Goal: Task Accomplishment & Management: Manage account settings

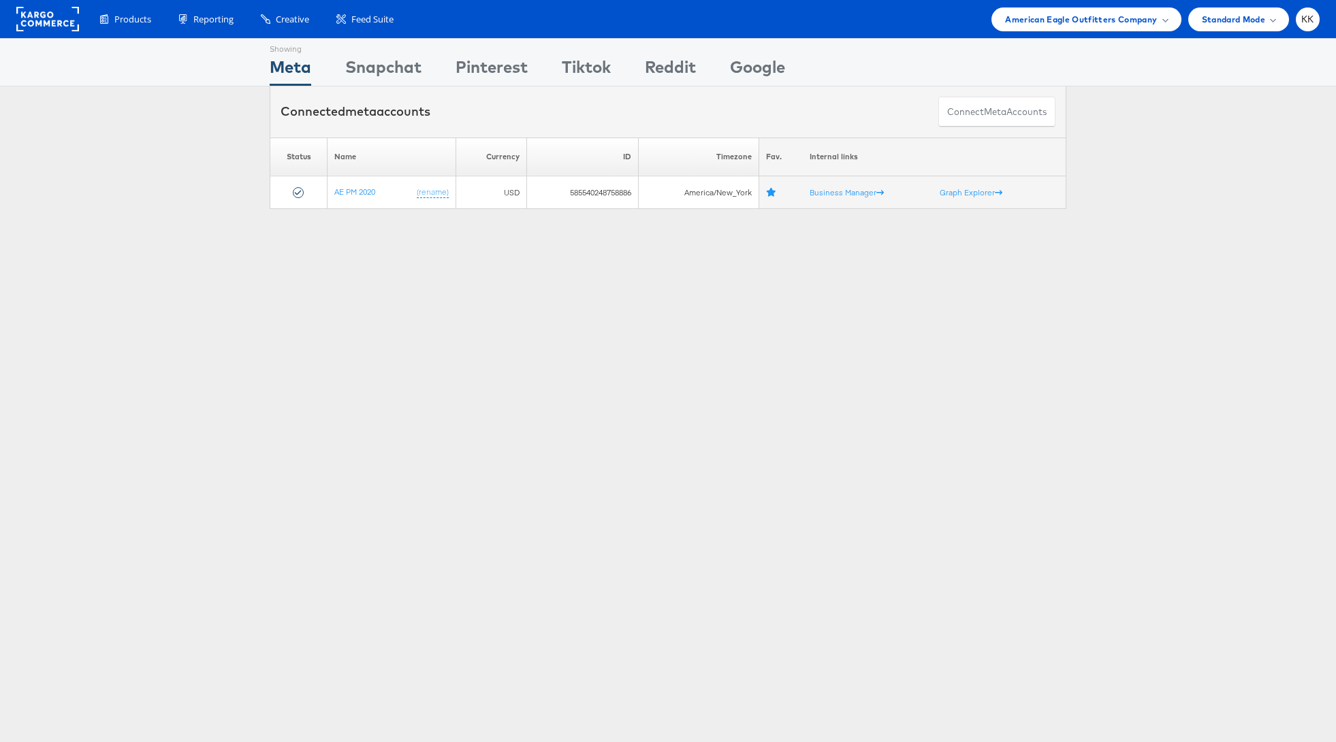
click at [1068, 33] on div "Products Product Catalogs Enhance Your Product Catalog, Map Them to Publishers,…" at bounding box center [668, 19] width 1336 height 38
click at [1119, 20] on span "American Eagle Outfitters Company" at bounding box center [1081, 19] width 152 height 14
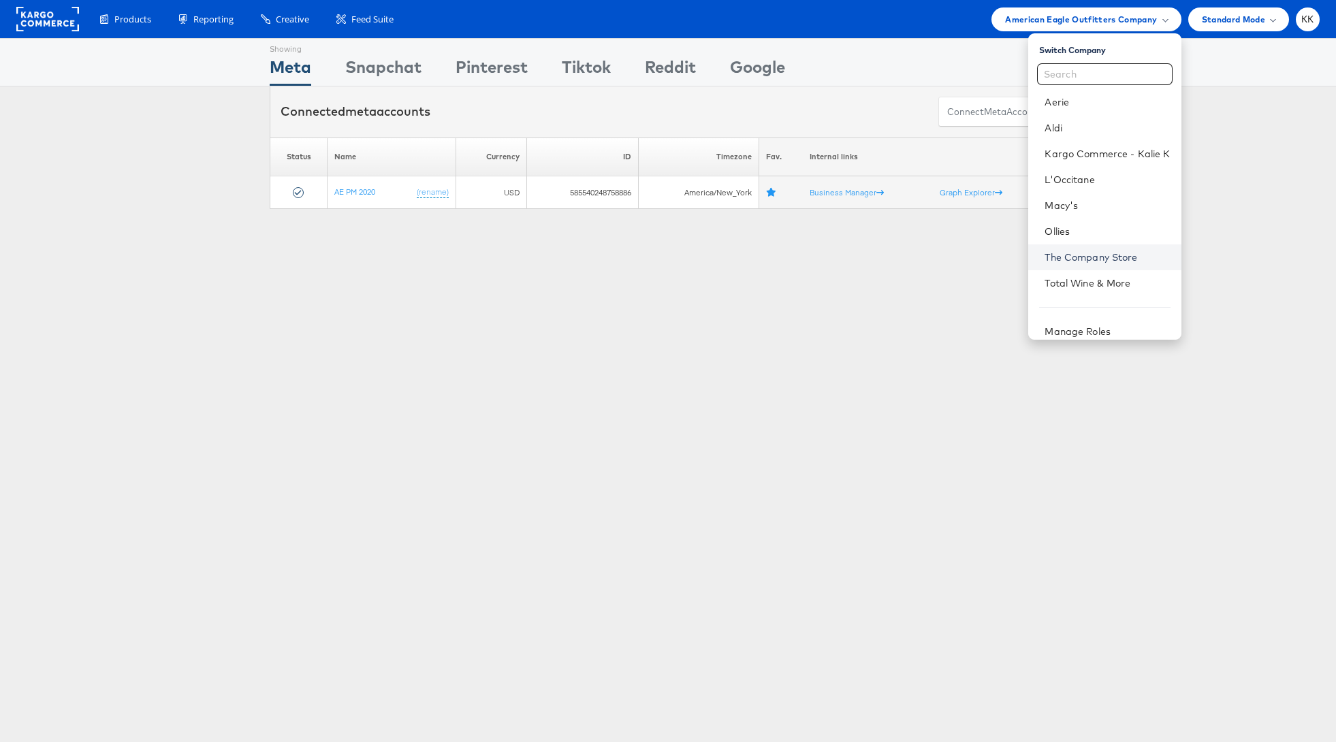
click at [1072, 252] on link "The Company Store" at bounding box center [1107, 258] width 125 height 14
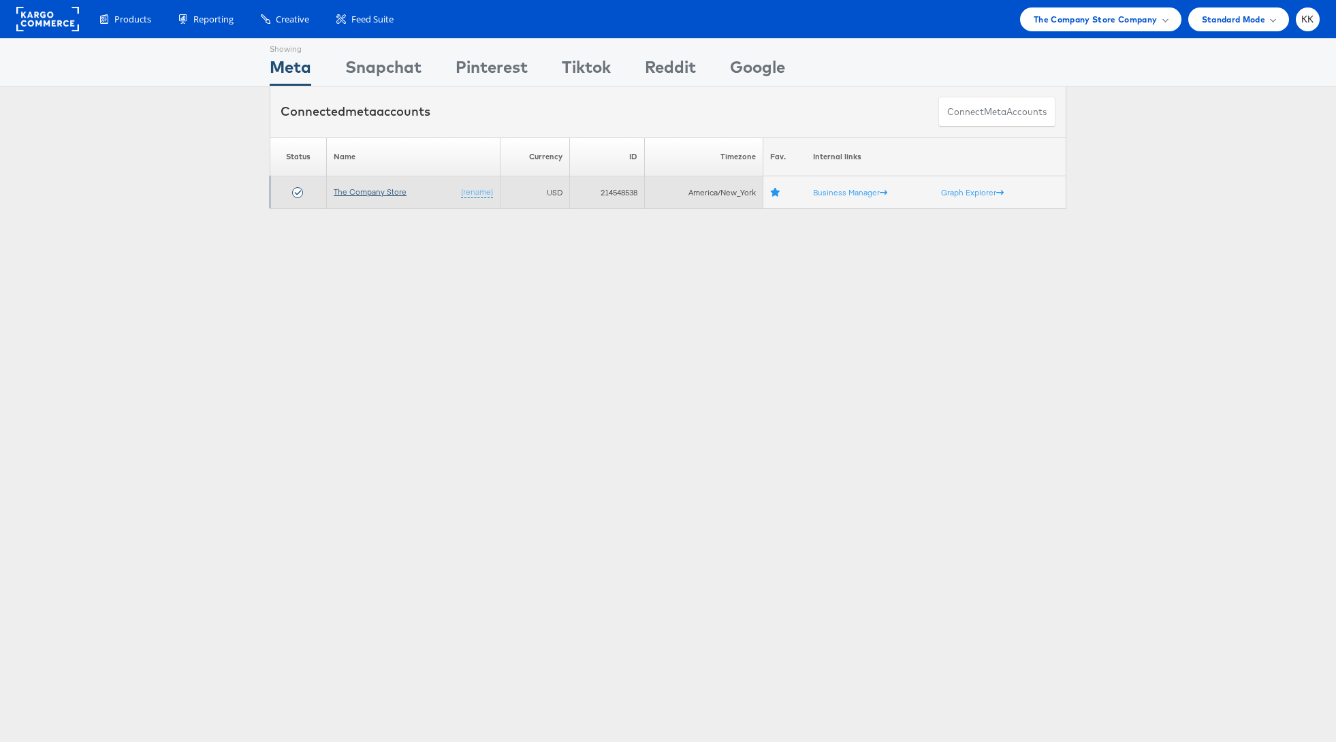
click at [374, 195] on link "The Company Store" at bounding box center [370, 192] width 73 height 10
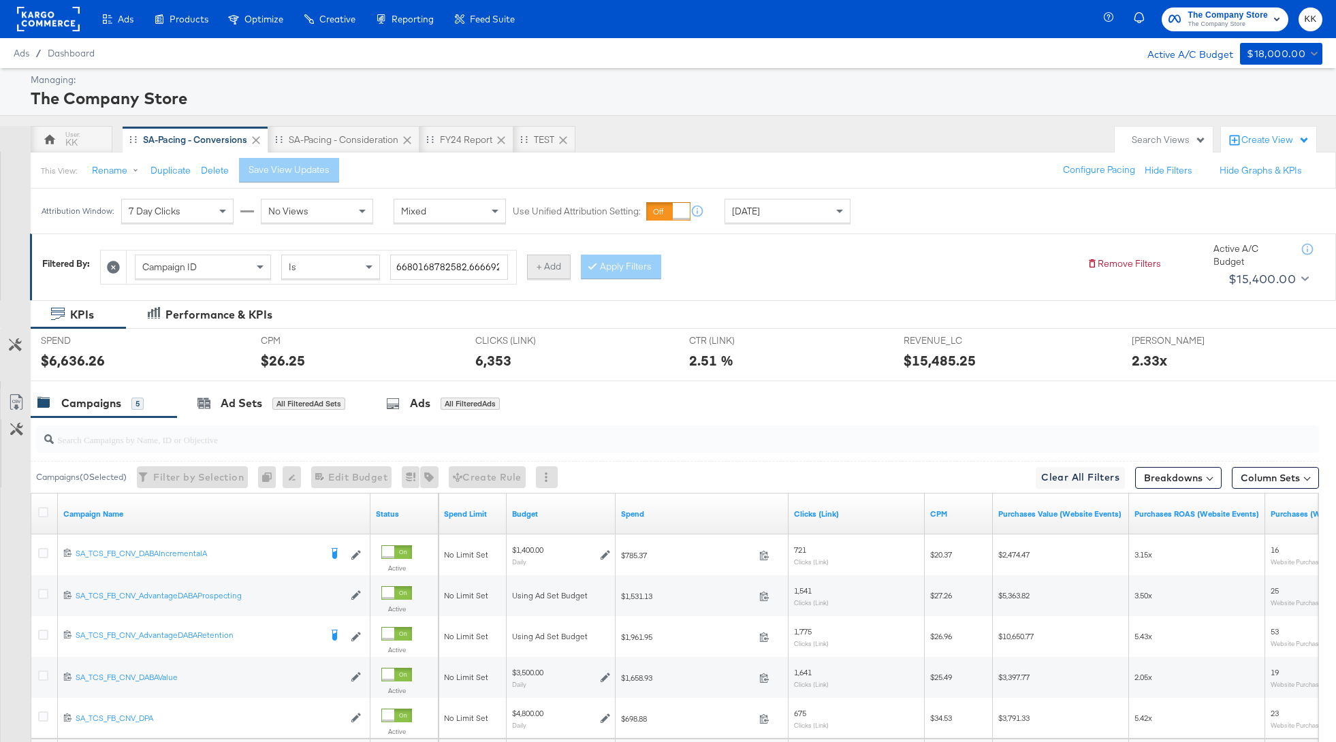
scroll to position [74, 0]
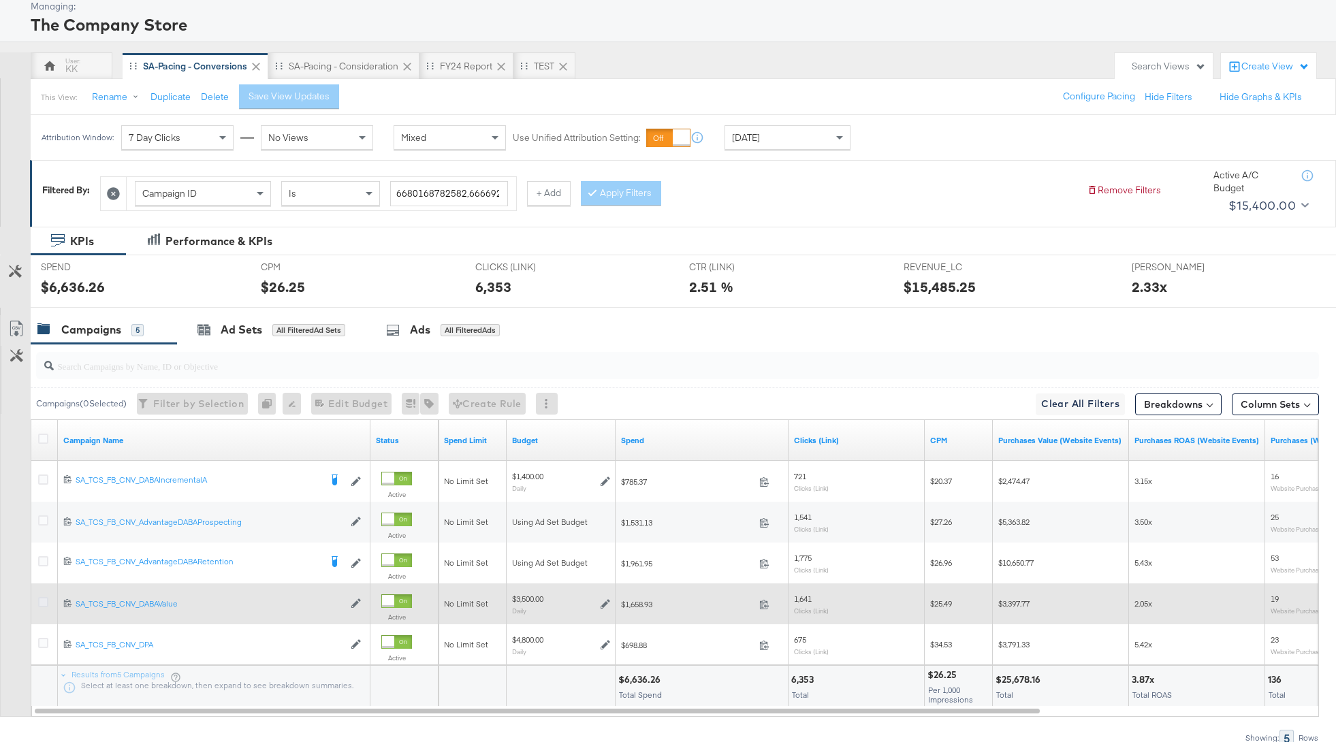
click at [43, 600] on icon at bounding box center [43, 602] width 10 height 10
click at [0, 0] on input "checkbox" at bounding box center [0, 0] width 0 height 0
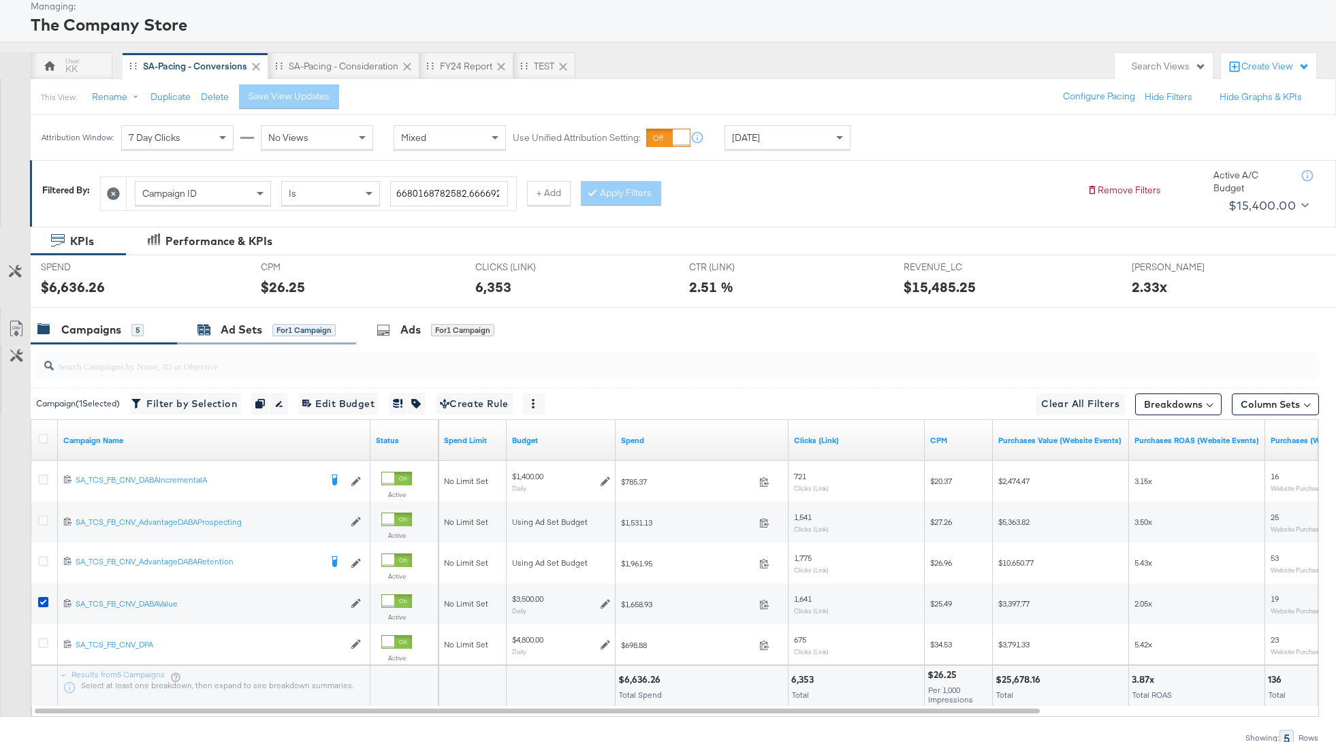
click at [281, 323] on span "for 1 Campaign" at bounding box center [303, 329] width 63 height 12
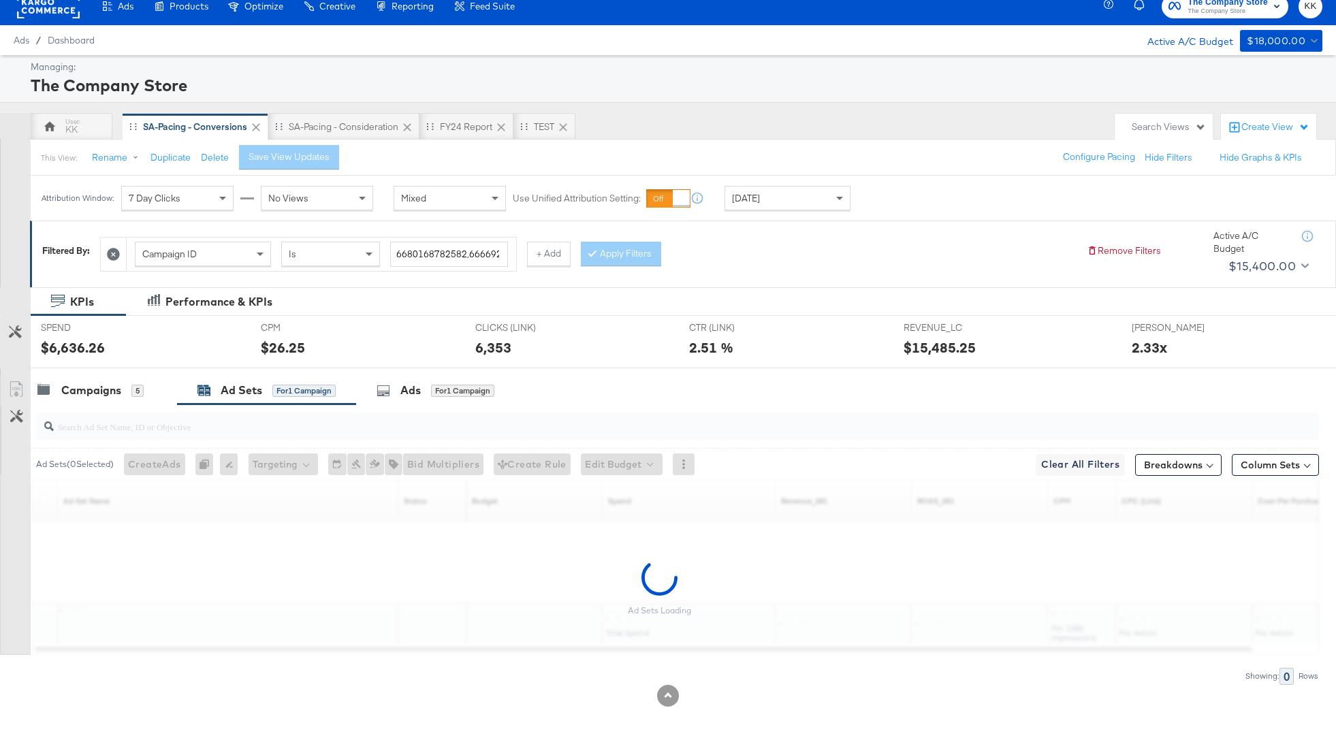
scroll to position [0, 0]
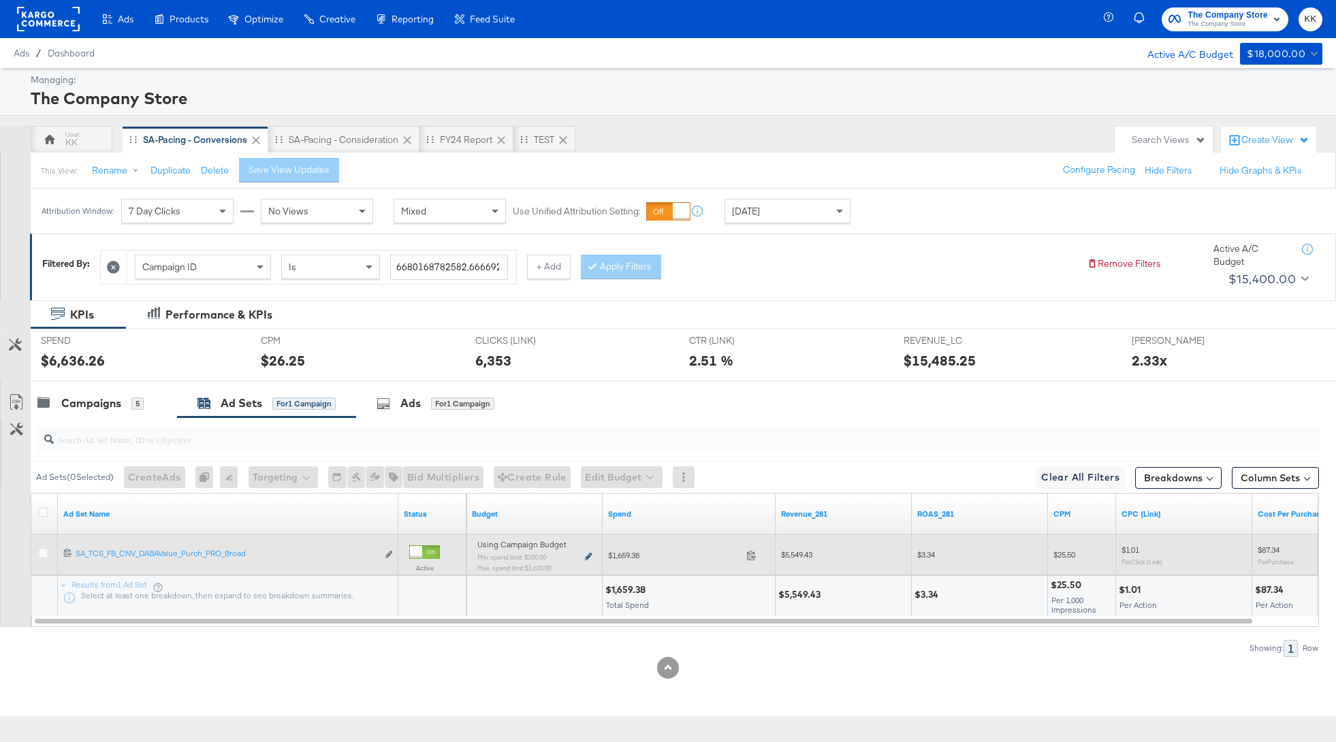
click at [588, 554] on icon at bounding box center [588, 556] width 7 height 7
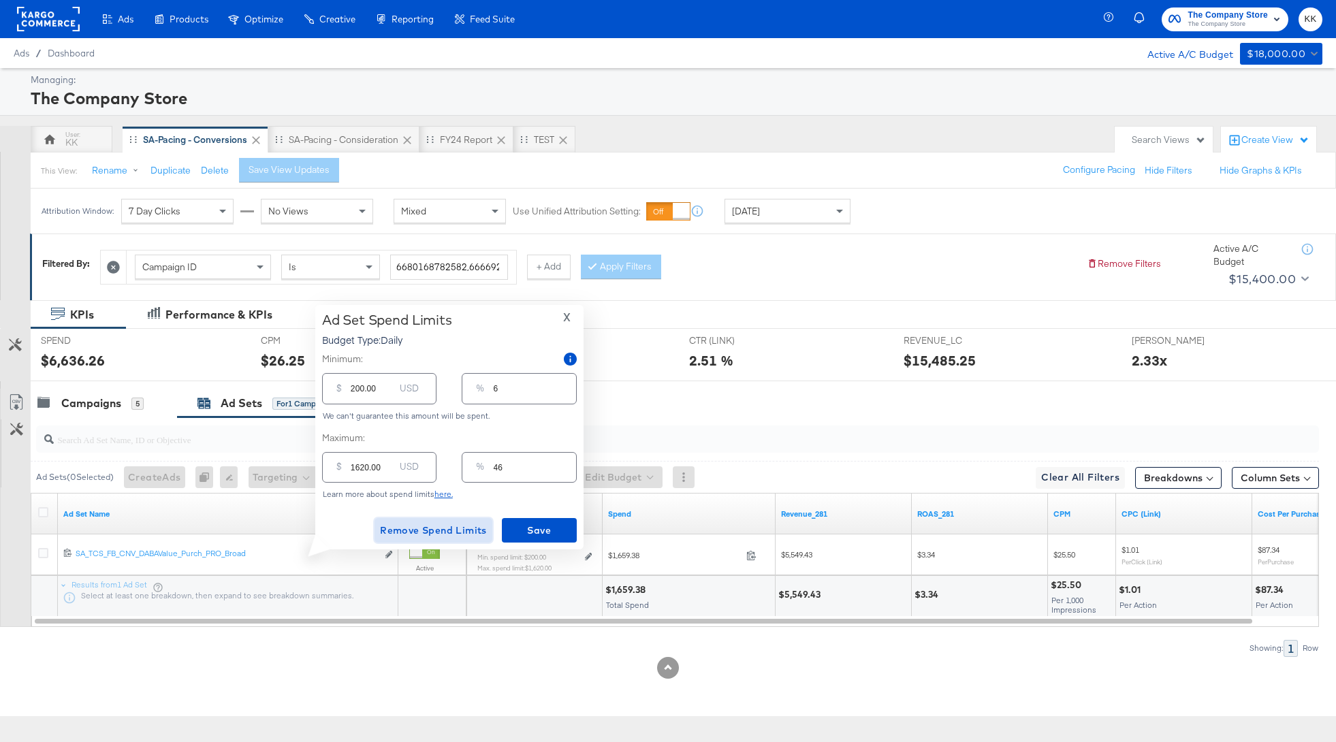
click at [429, 530] on span "Remove Spend Limits" at bounding box center [433, 530] width 107 height 17
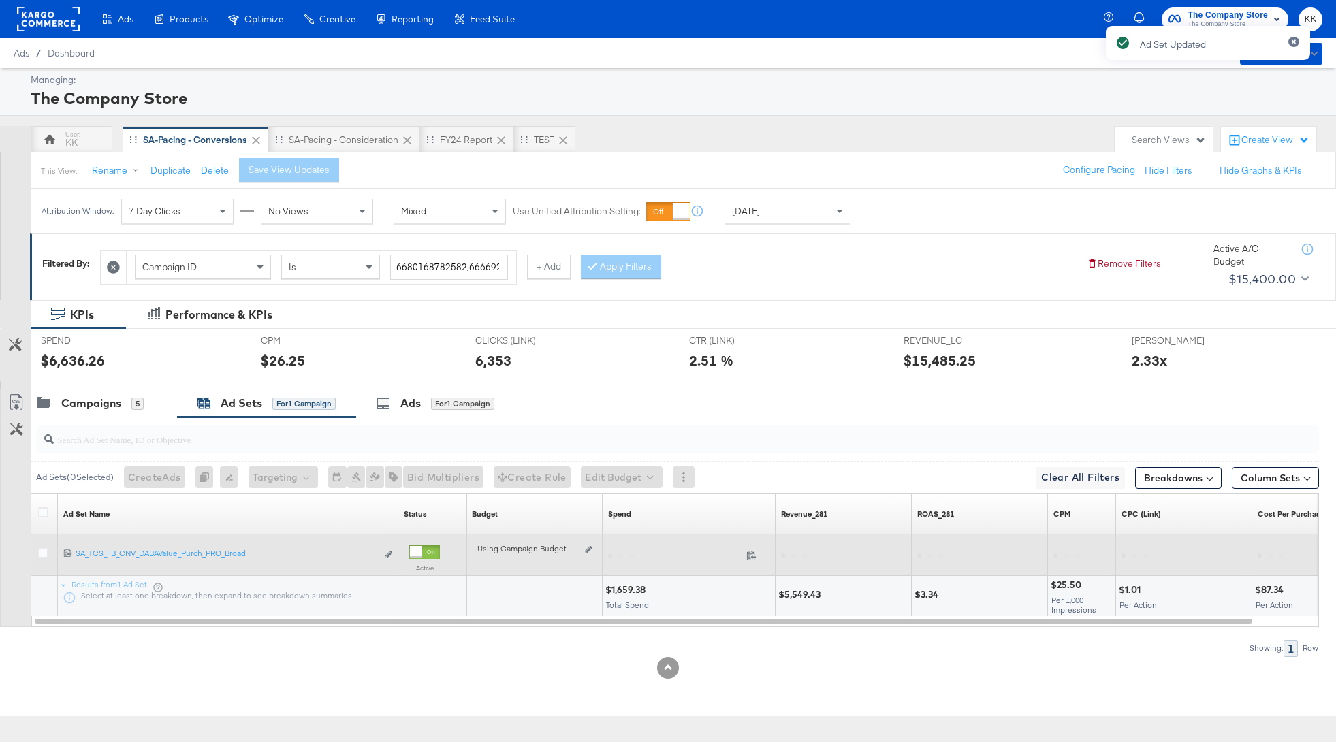
click at [590, 555] on div "Using Campaign Budget Edit spend limits" at bounding box center [534, 555] width 114 height 11
click at [590, 552] on icon at bounding box center [588, 549] width 7 height 7
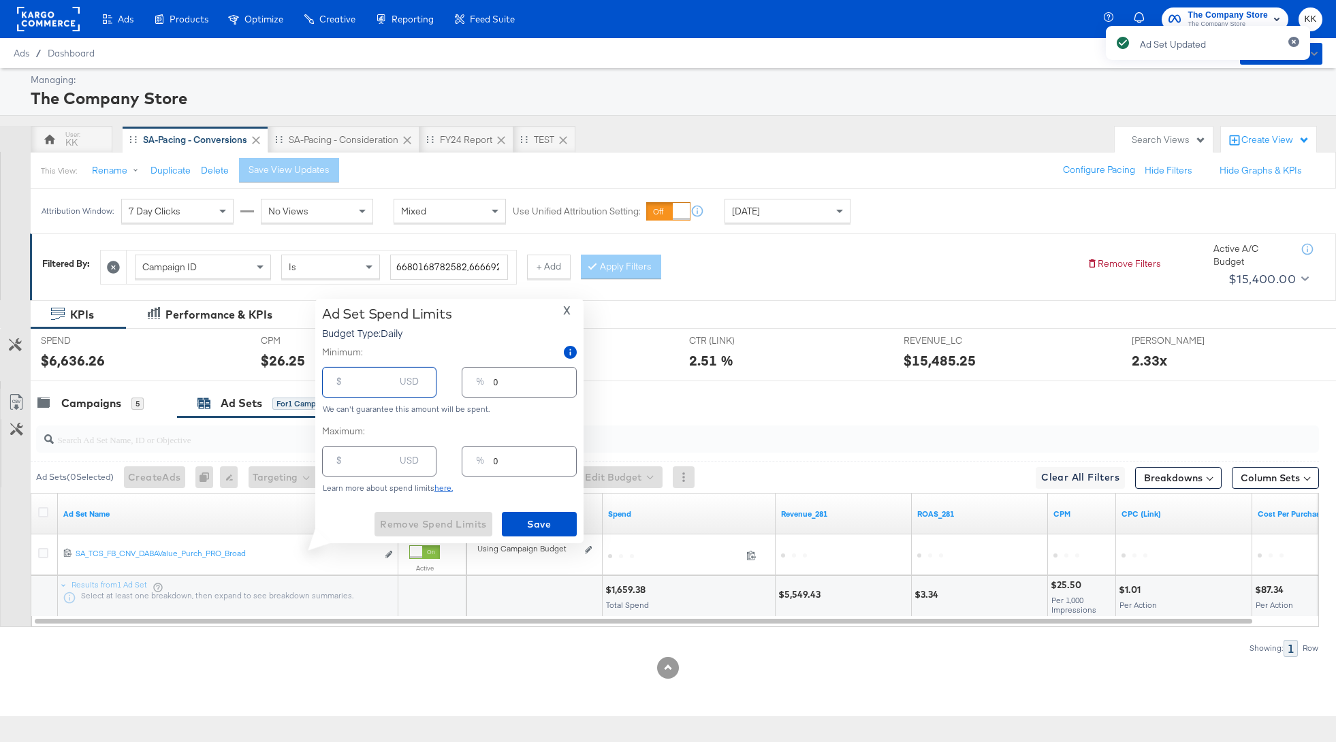
click at [379, 387] on input "number" at bounding box center [373, 376] width 44 height 29
type input "4"
type input "40"
type input "1"
type input "400"
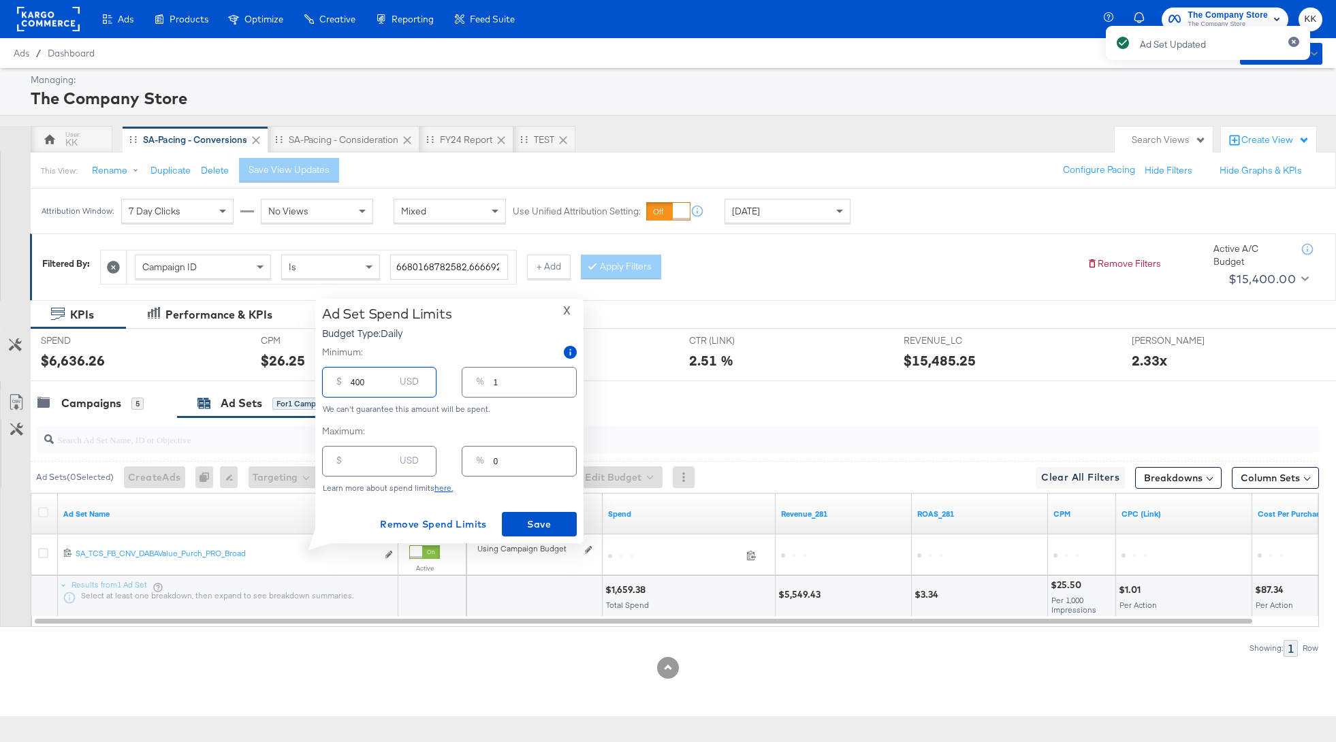
type input "11"
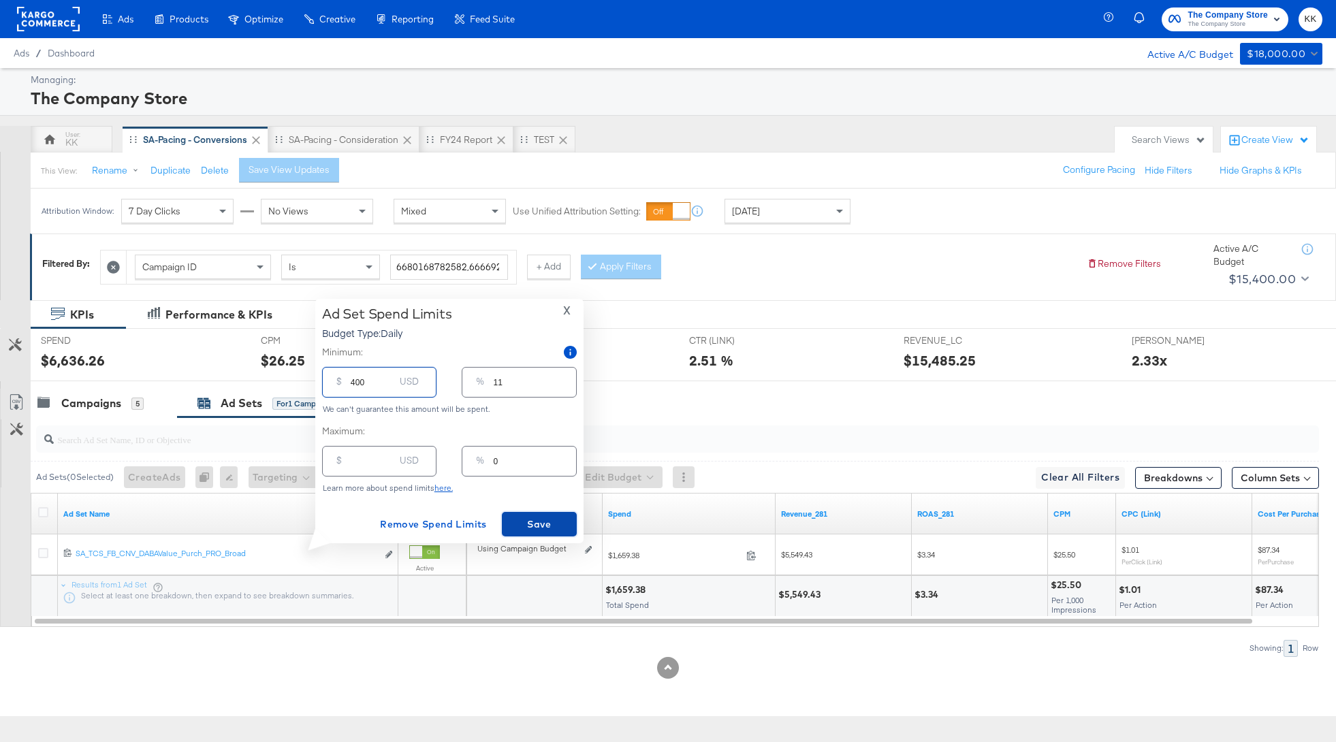
type input "400.00"
click at [537, 520] on span "Save" at bounding box center [539, 524] width 64 height 17
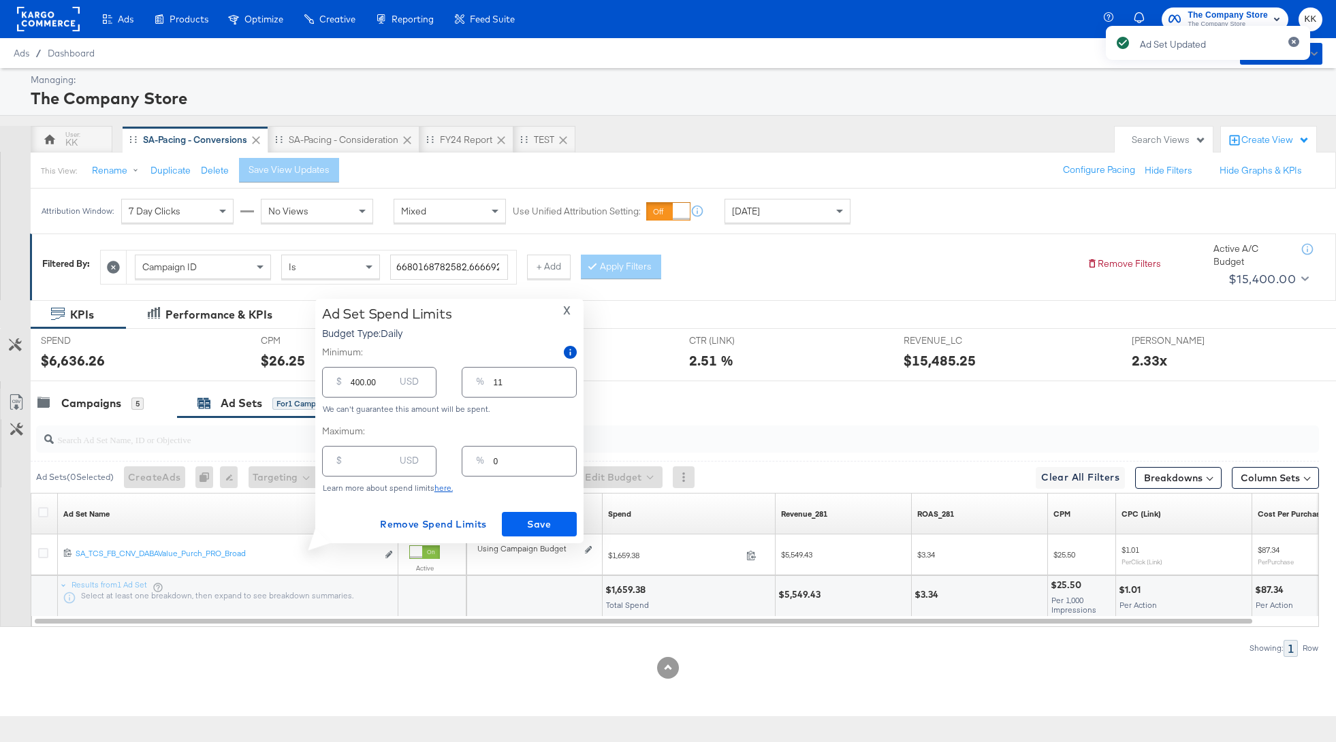
type input "0"
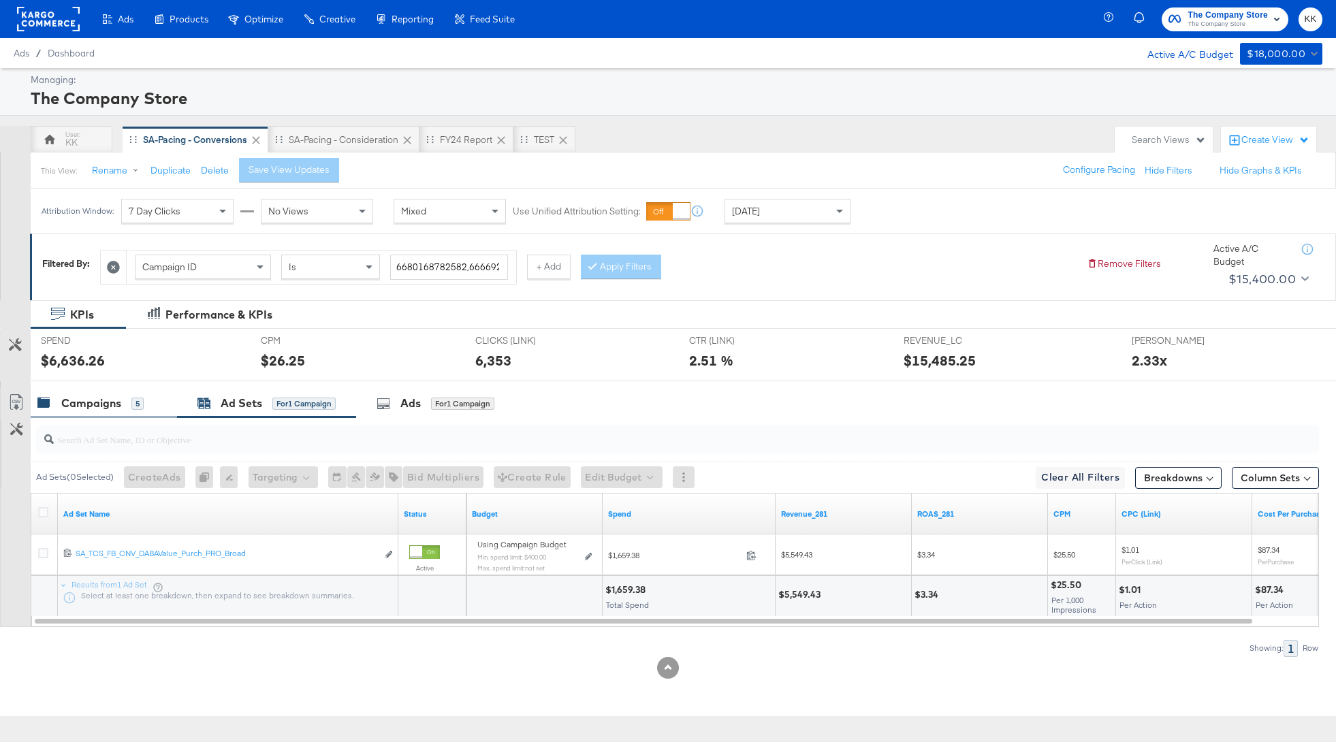
click at [108, 406] on div "Campaigns" at bounding box center [91, 404] width 60 height 16
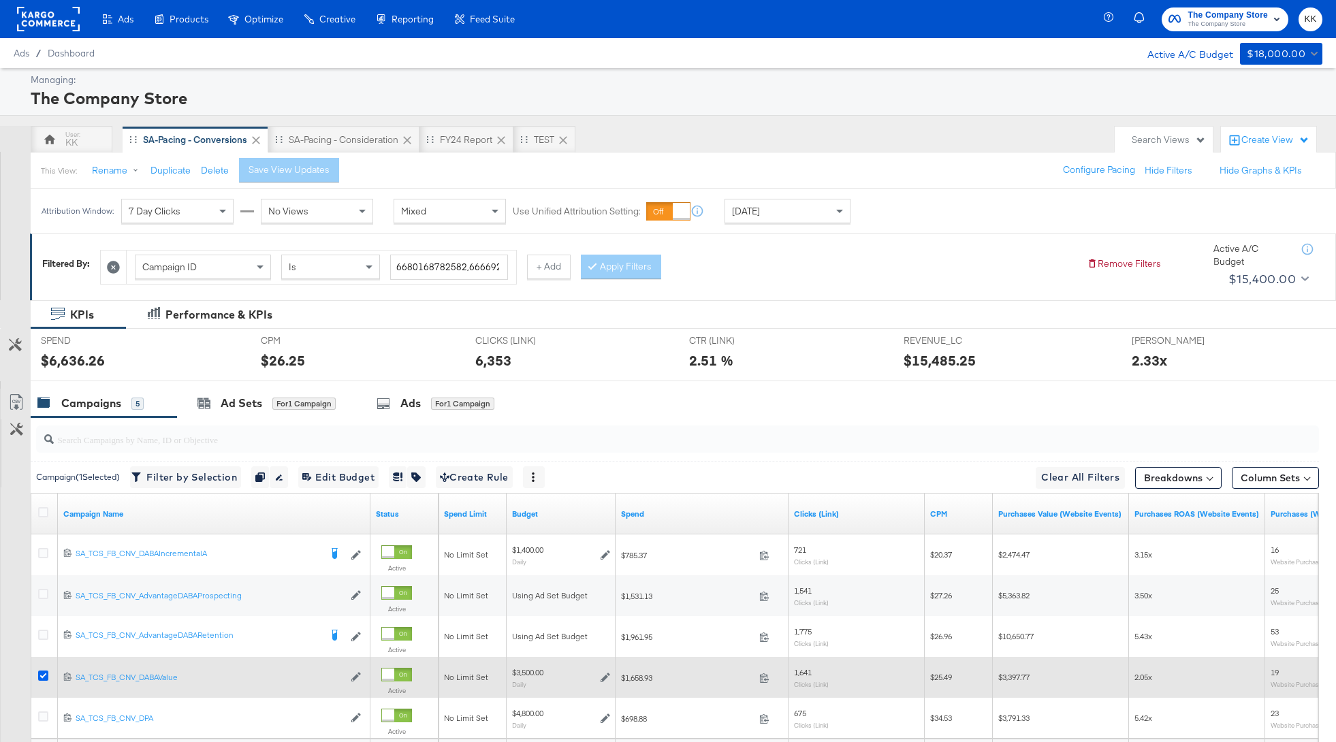
click at [42, 671] on icon at bounding box center [43, 676] width 10 height 10
click at [0, 0] on input "checkbox" at bounding box center [0, 0] width 0 height 0
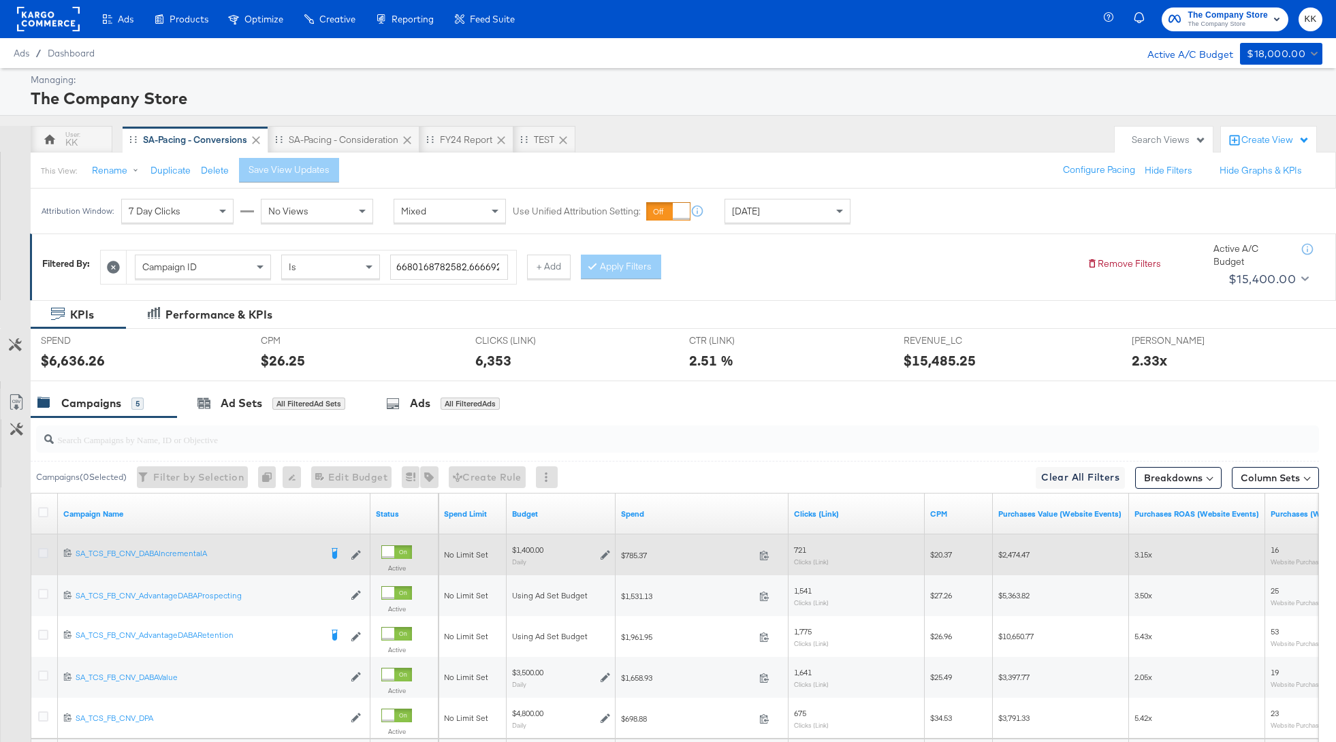
click at [41, 550] on icon at bounding box center [43, 553] width 10 height 10
click at [0, 0] on input "checkbox" at bounding box center [0, 0] width 0 height 0
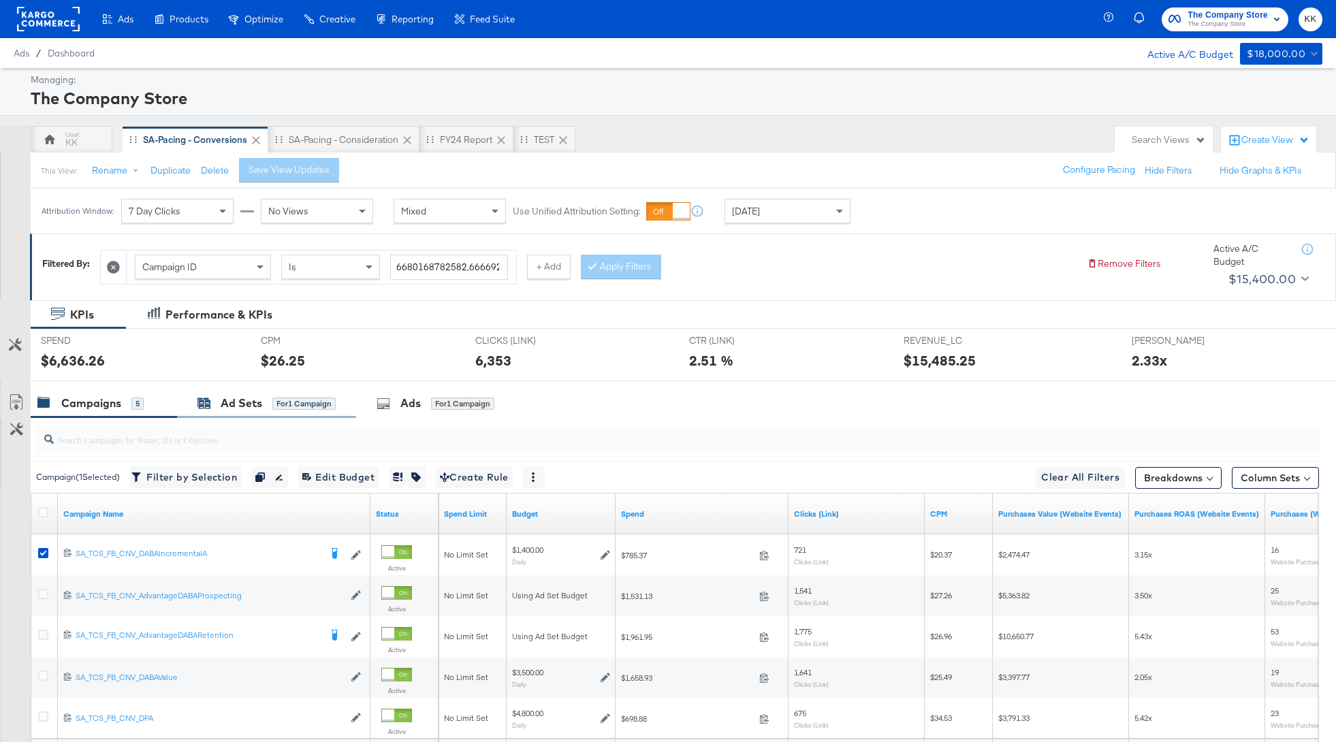
click at [260, 402] on div "Ad Sets" at bounding box center [242, 404] width 42 height 16
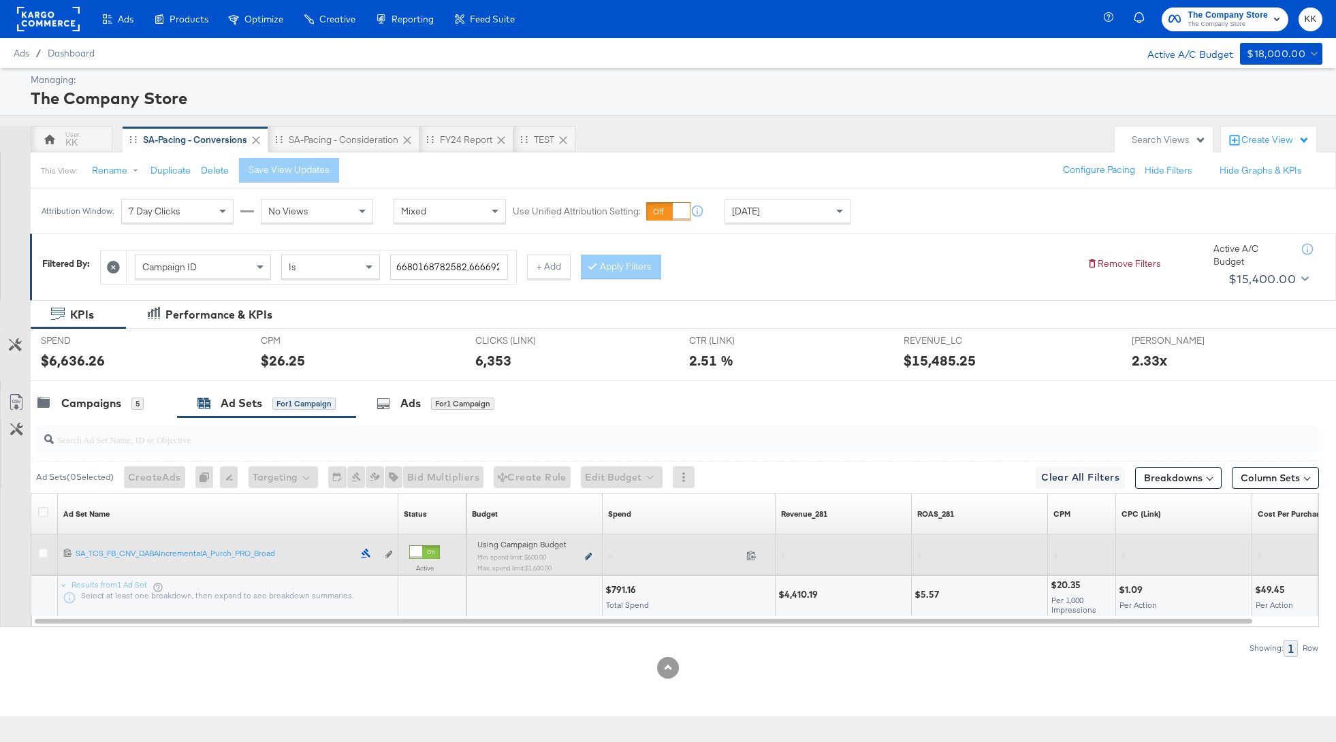
click at [591, 553] on icon at bounding box center [588, 556] width 7 height 7
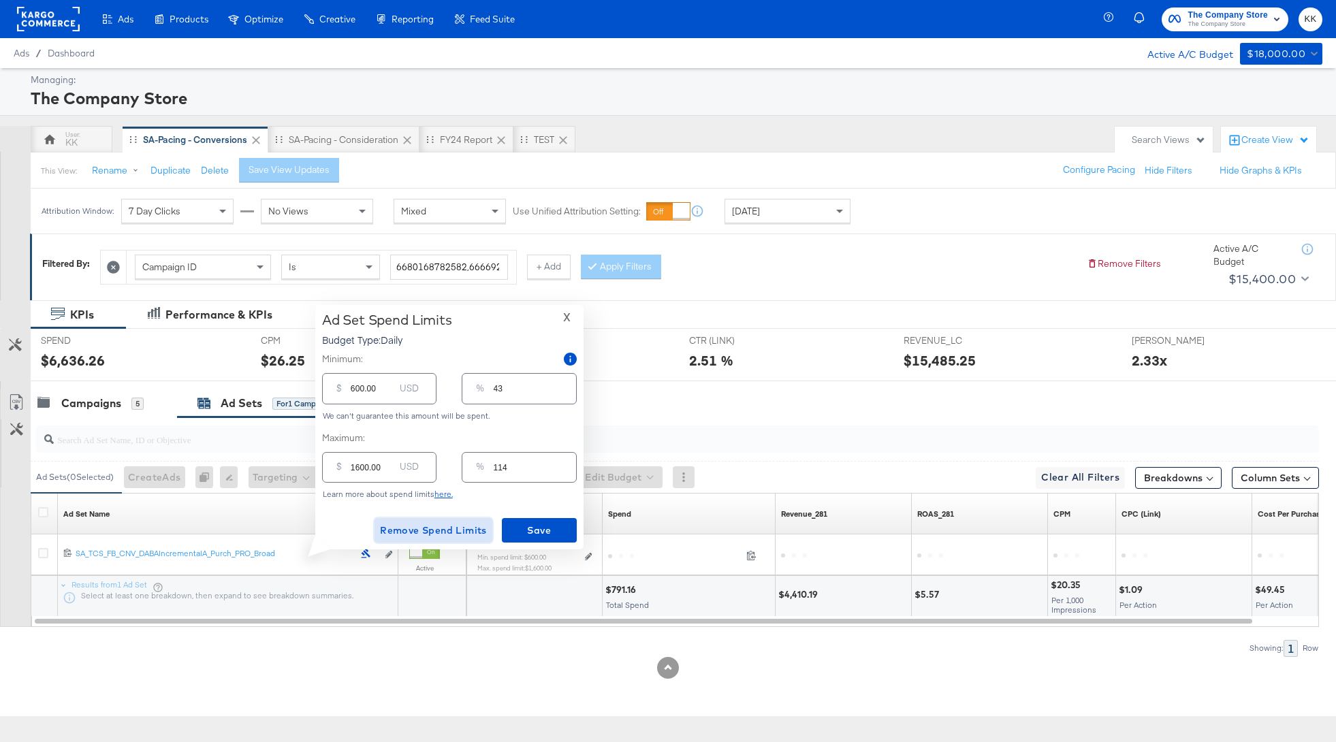
click at [451, 532] on span "Remove Spend Limits" at bounding box center [433, 530] width 107 height 17
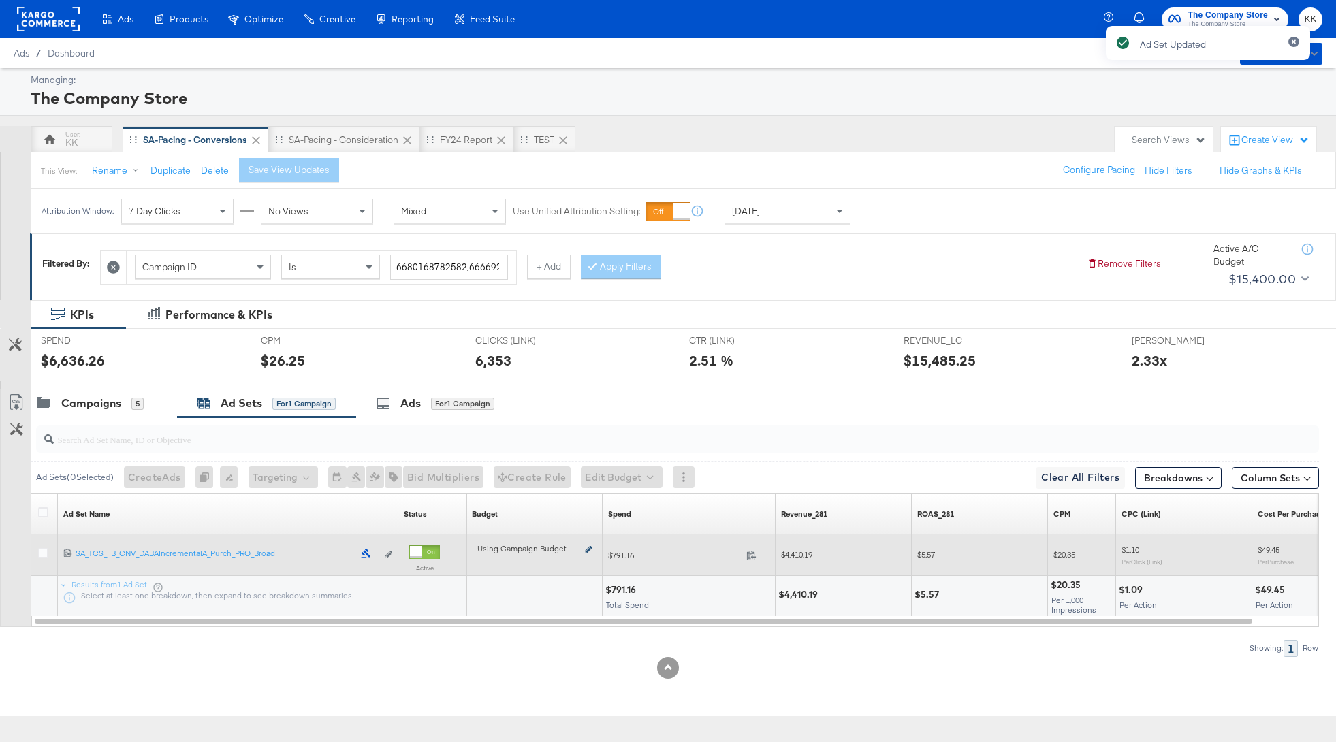
click at [588, 550] on icon at bounding box center [588, 549] width 7 height 7
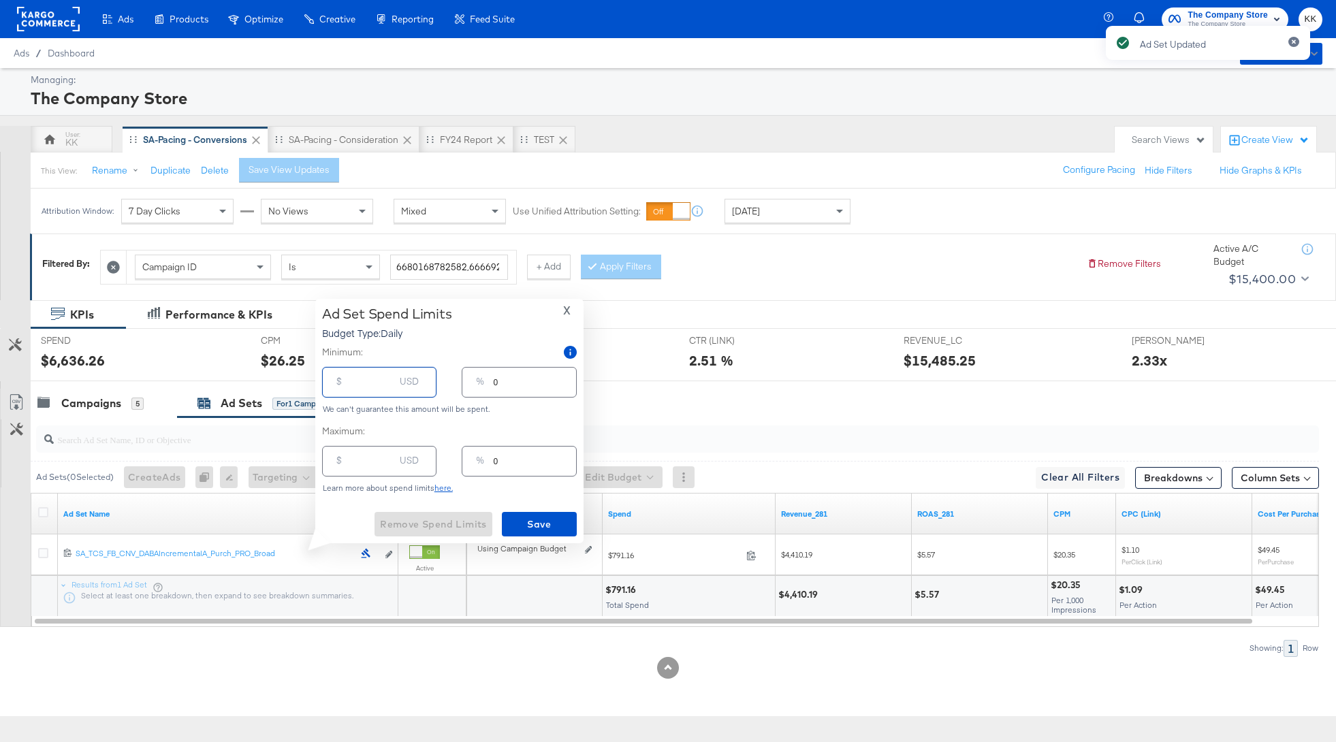
click at [379, 384] on input "number" at bounding box center [373, 376] width 44 height 29
type input "4"
type input "40"
type input "3"
type input "400"
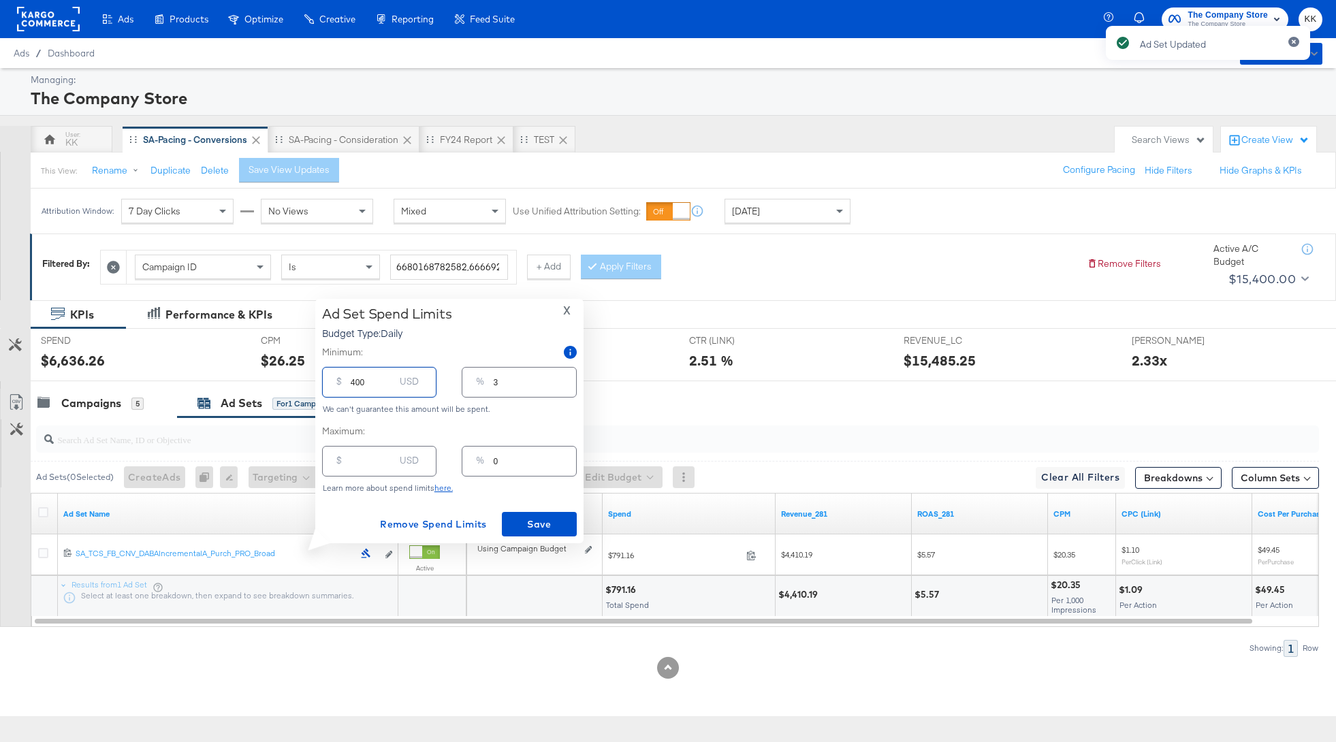
type input "29"
type input "400.00"
click at [526, 524] on span "Save" at bounding box center [539, 524] width 64 height 17
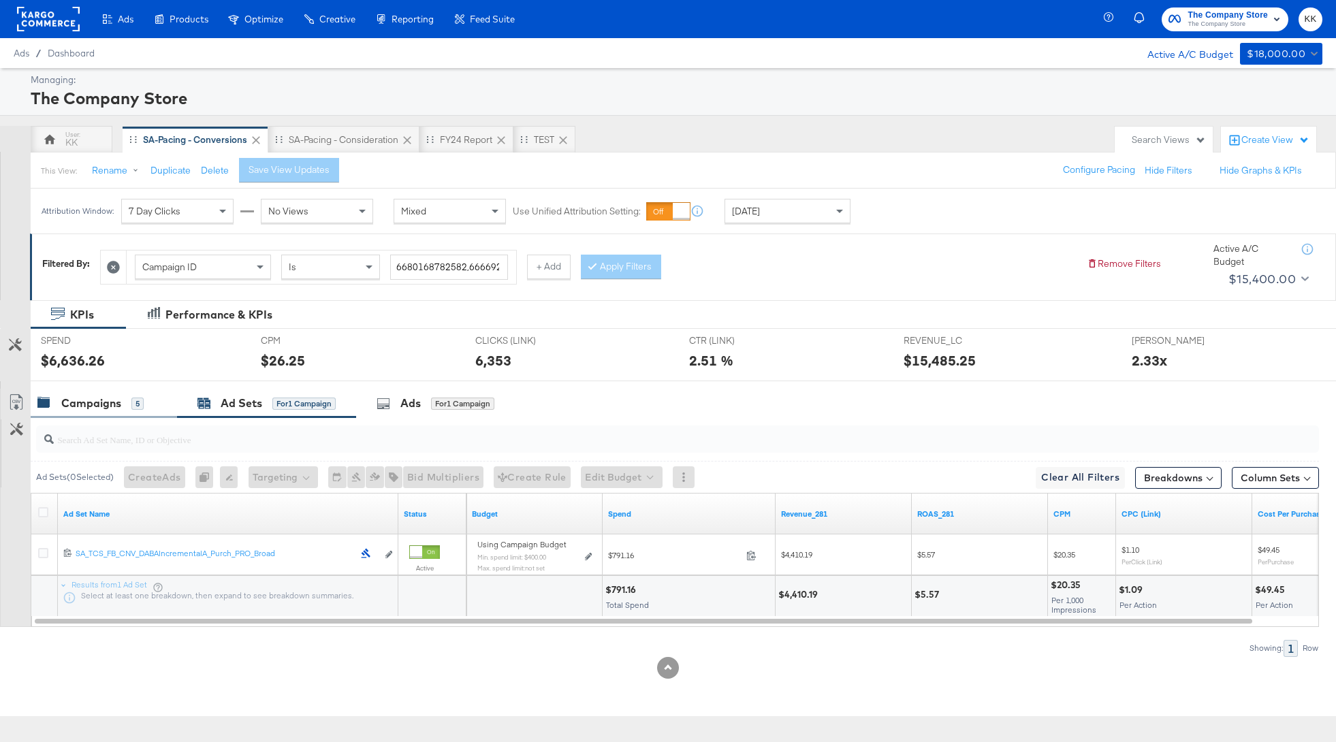
click at [95, 412] on div "Campaigns 5" at bounding box center [104, 403] width 146 height 29
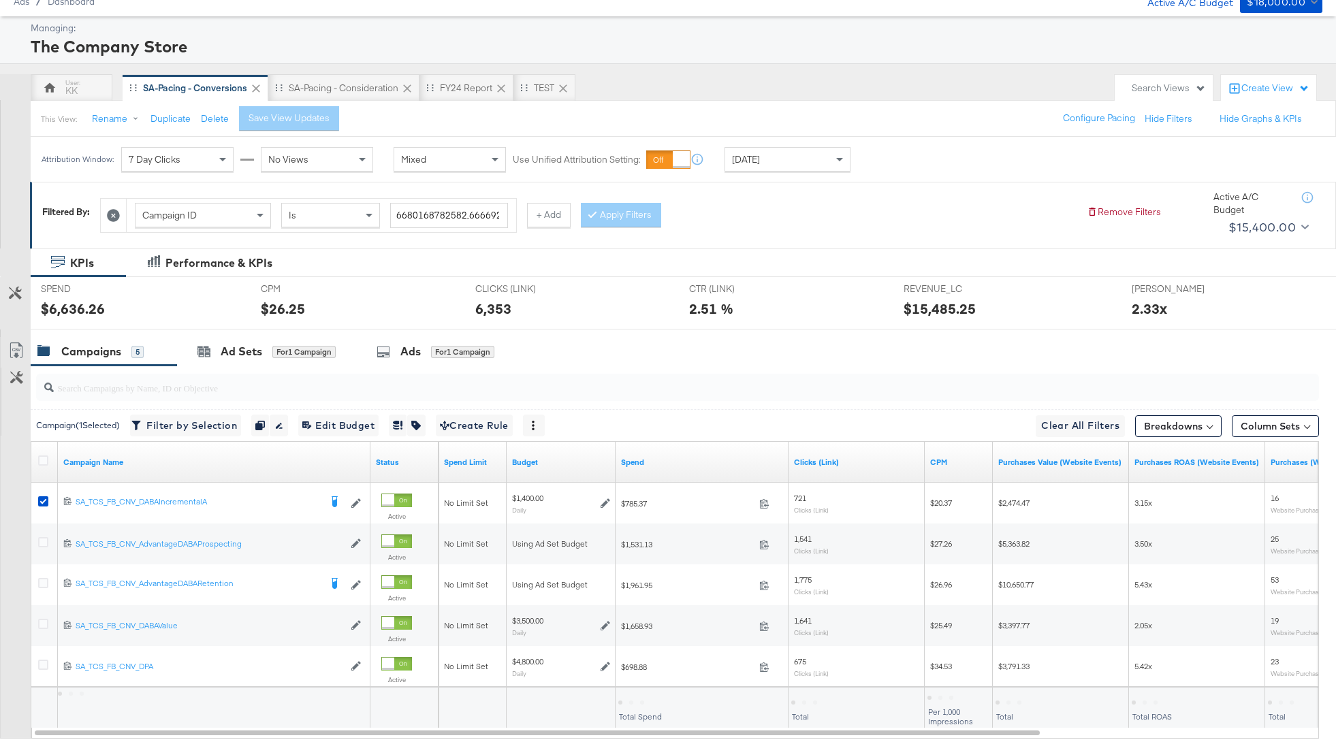
scroll to position [74, 0]
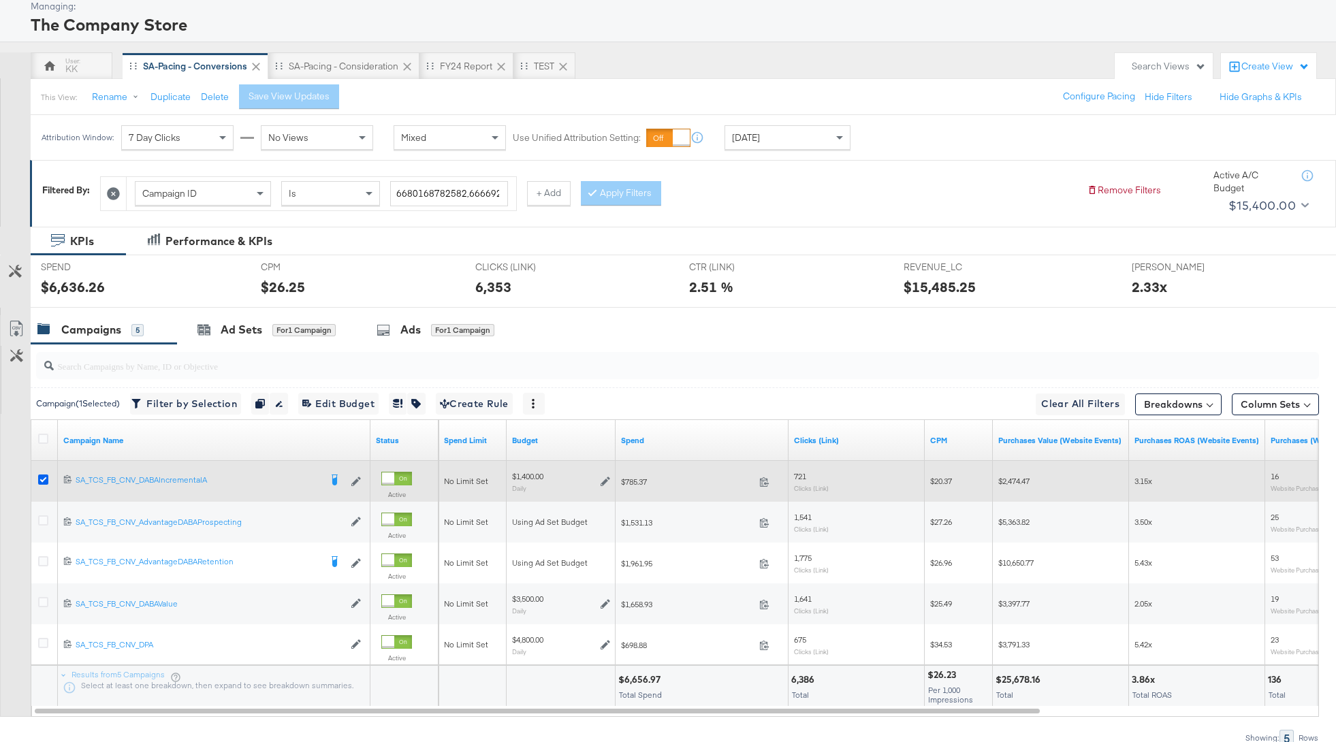
click at [46, 475] on icon at bounding box center [43, 480] width 10 height 10
click at [0, 0] on input "checkbox" at bounding box center [0, 0] width 0 height 0
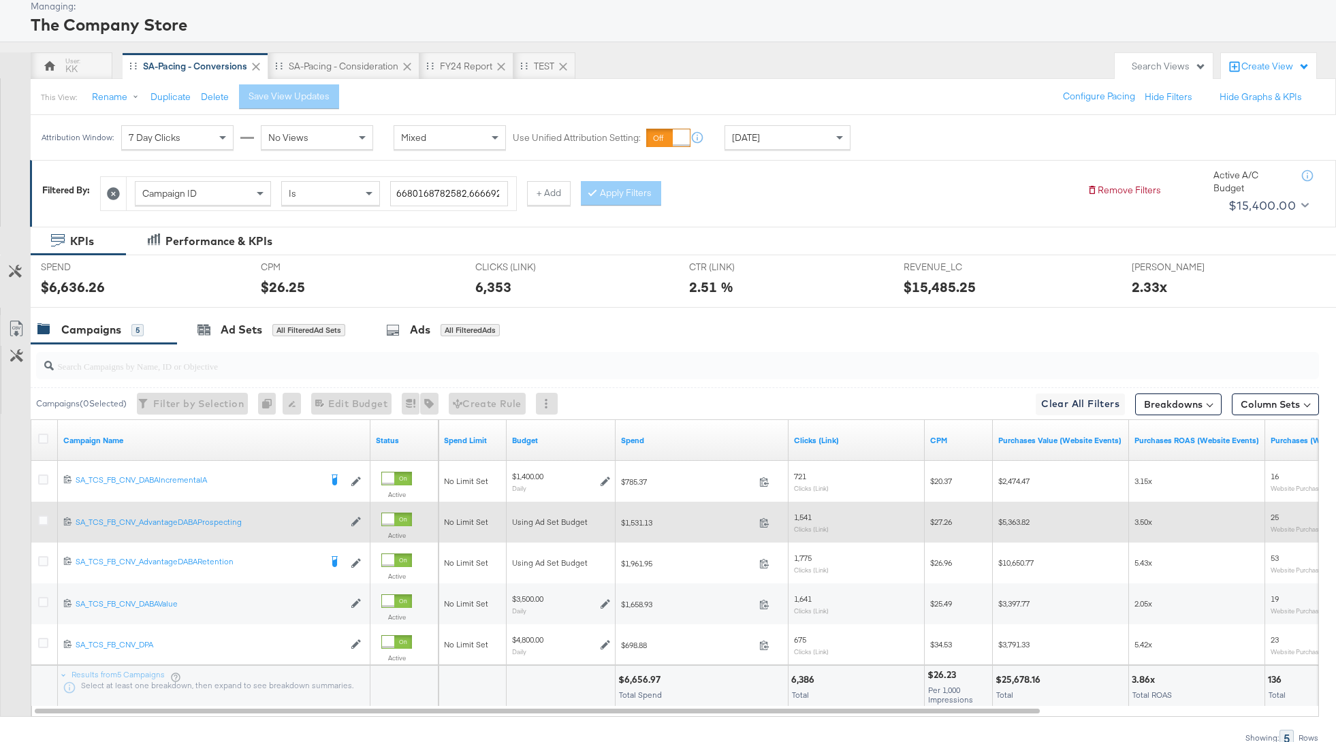
click at [48, 518] on div at bounding box center [45, 523] width 14 height 14
click at [42, 518] on icon at bounding box center [43, 521] width 10 height 10
click at [0, 0] on input "checkbox" at bounding box center [0, 0] width 0 height 0
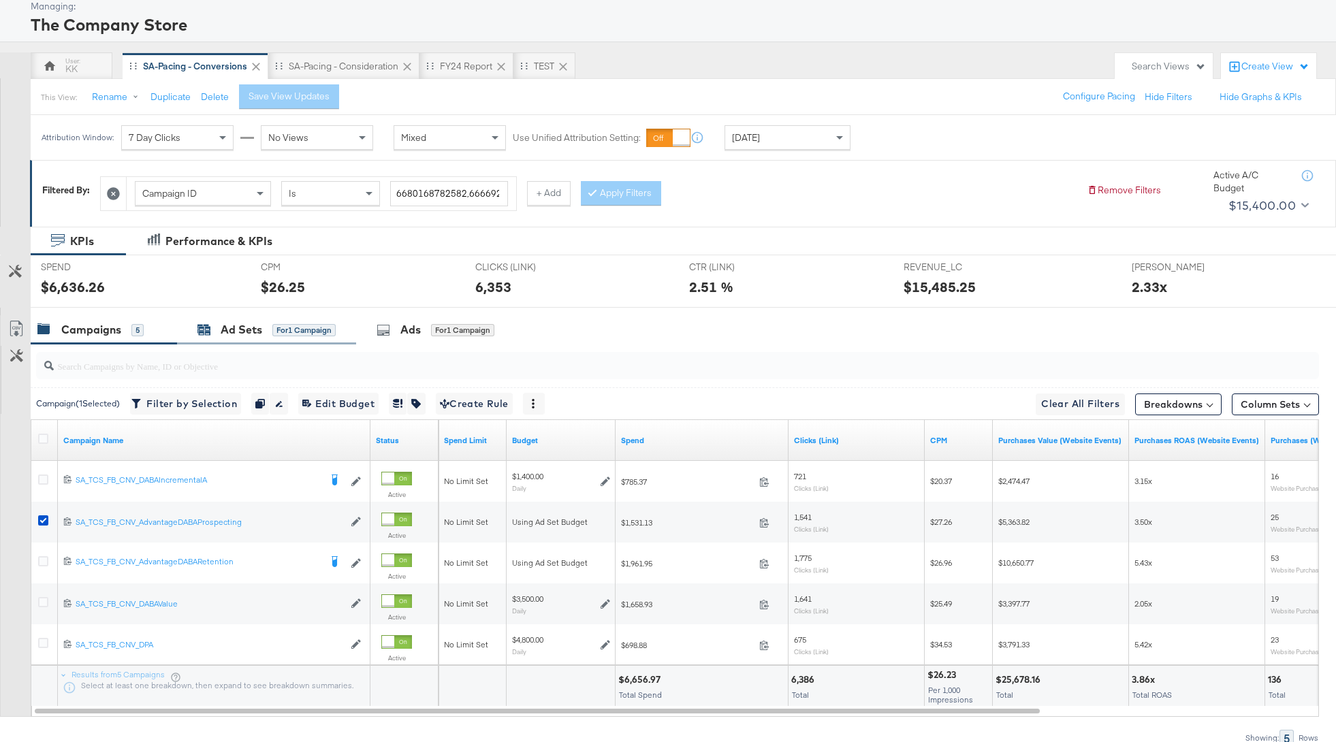
click at [207, 323] on icon at bounding box center [203, 329] width 13 height 13
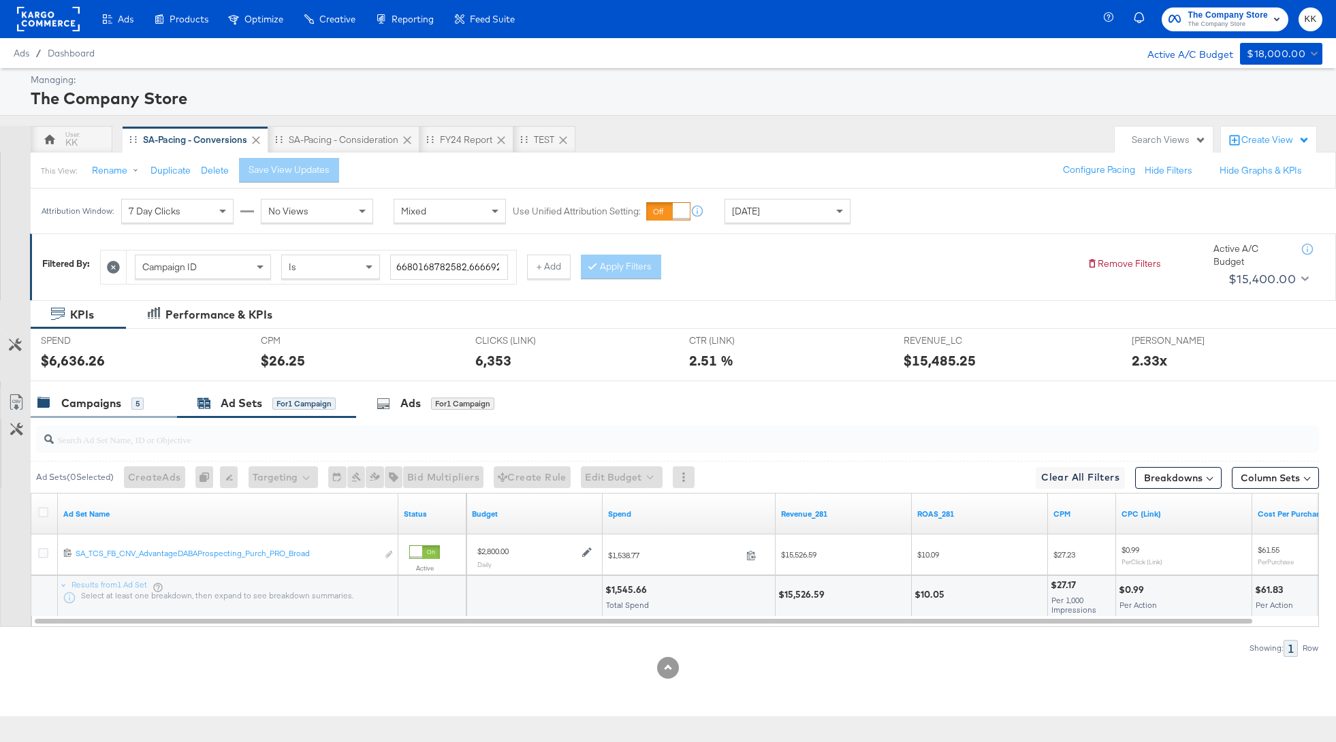
click at [69, 409] on div "Campaigns" at bounding box center [91, 404] width 60 height 16
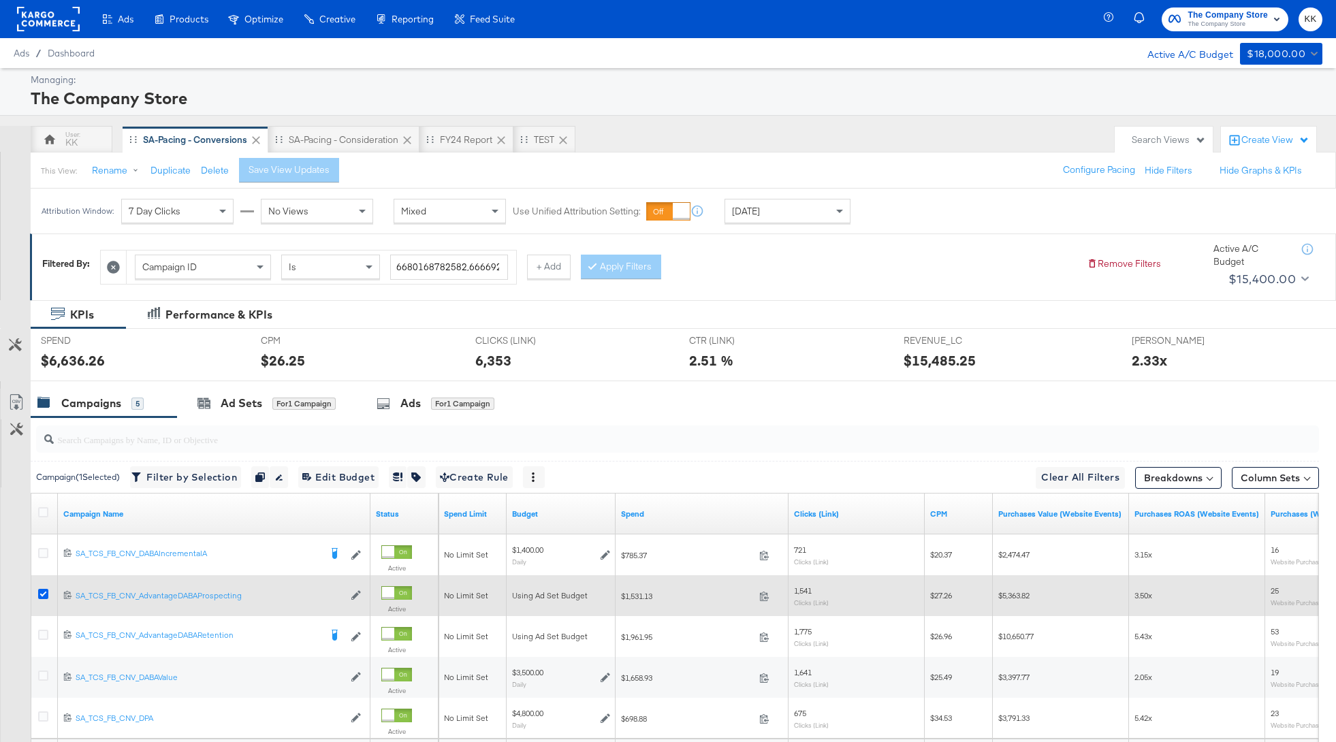
click at [46, 596] on icon at bounding box center [43, 594] width 10 height 10
click at [0, 0] on input "checkbox" at bounding box center [0, 0] width 0 height 0
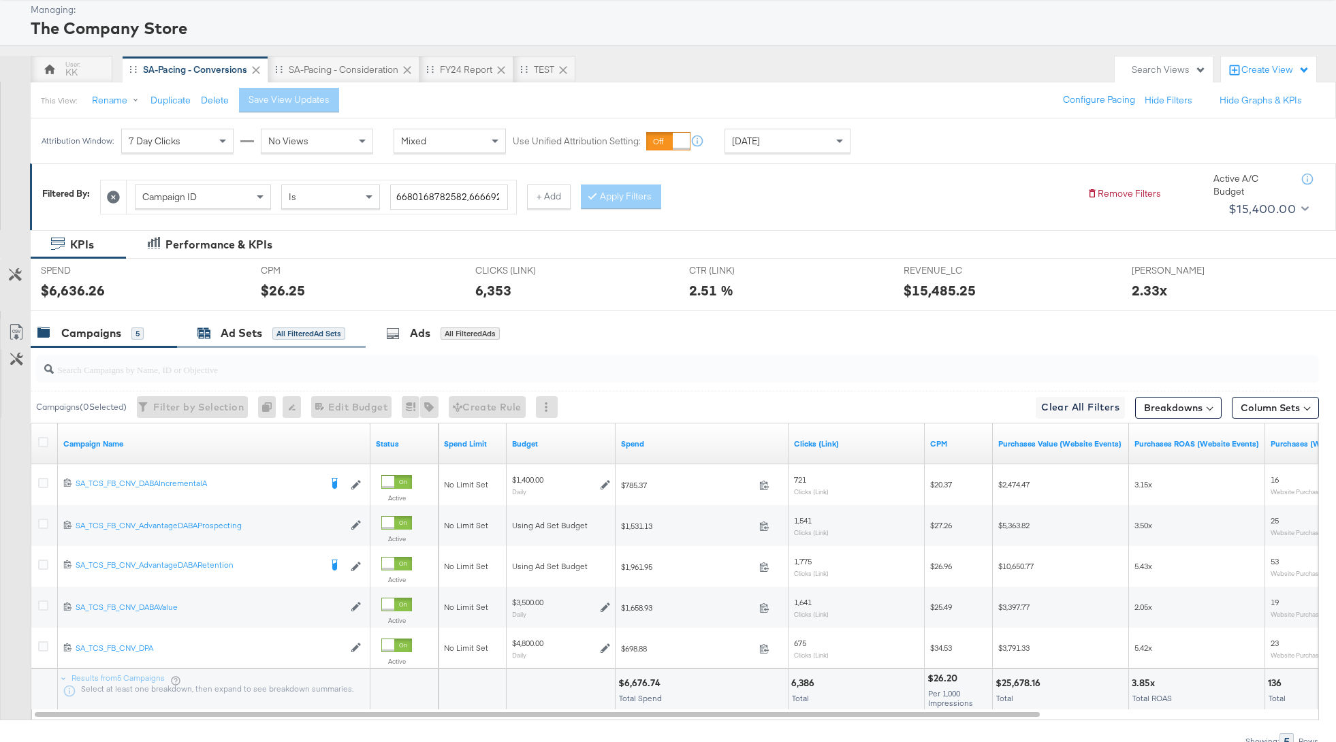
scroll to position [72, 0]
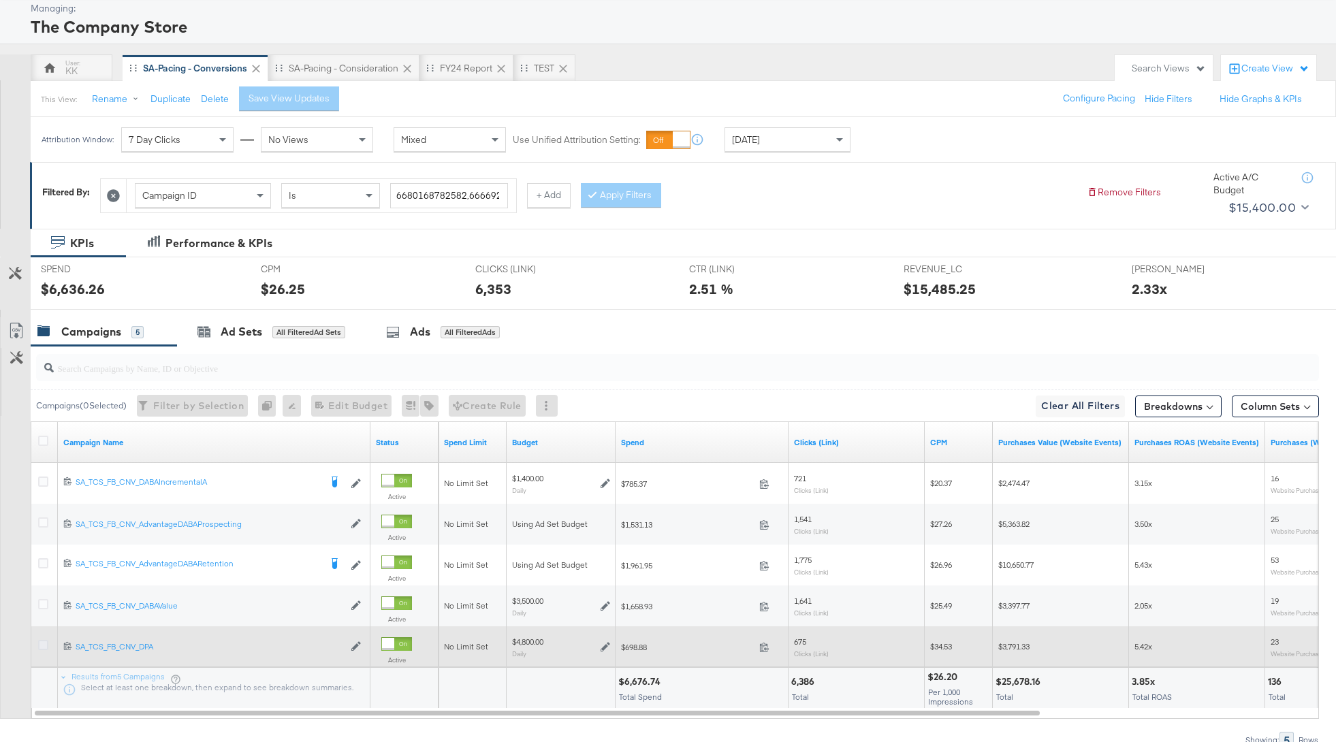
click at [43, 640] on icon at bounding box center [43, 645] width 10 height 10
click at [0, 0] on input "checkbox" at bounding box center [0, 0] width 0 height 0
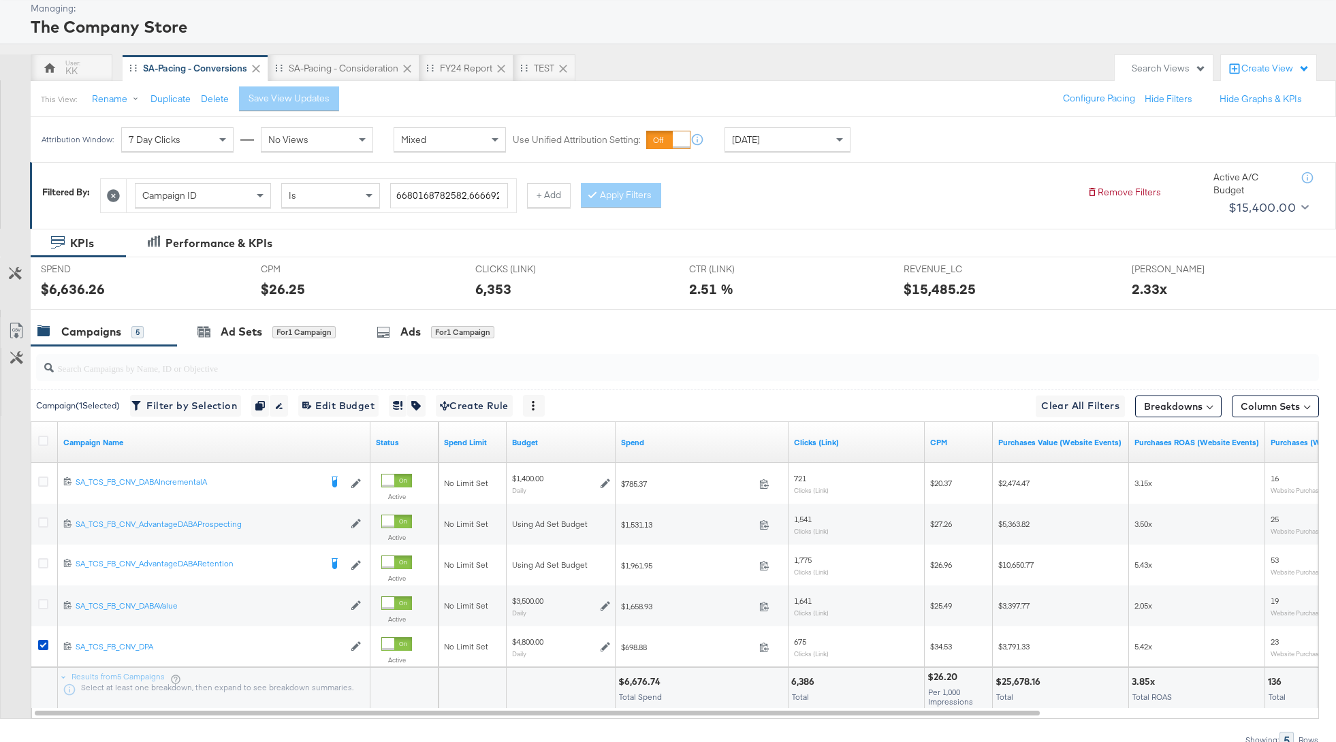
click at [293, 346] on div at bounding box center [675, 368] width 1288 height 44
click at [293, 336] on div "for 1 Campaign" at bounding box center [303, 332] width 63 height 12
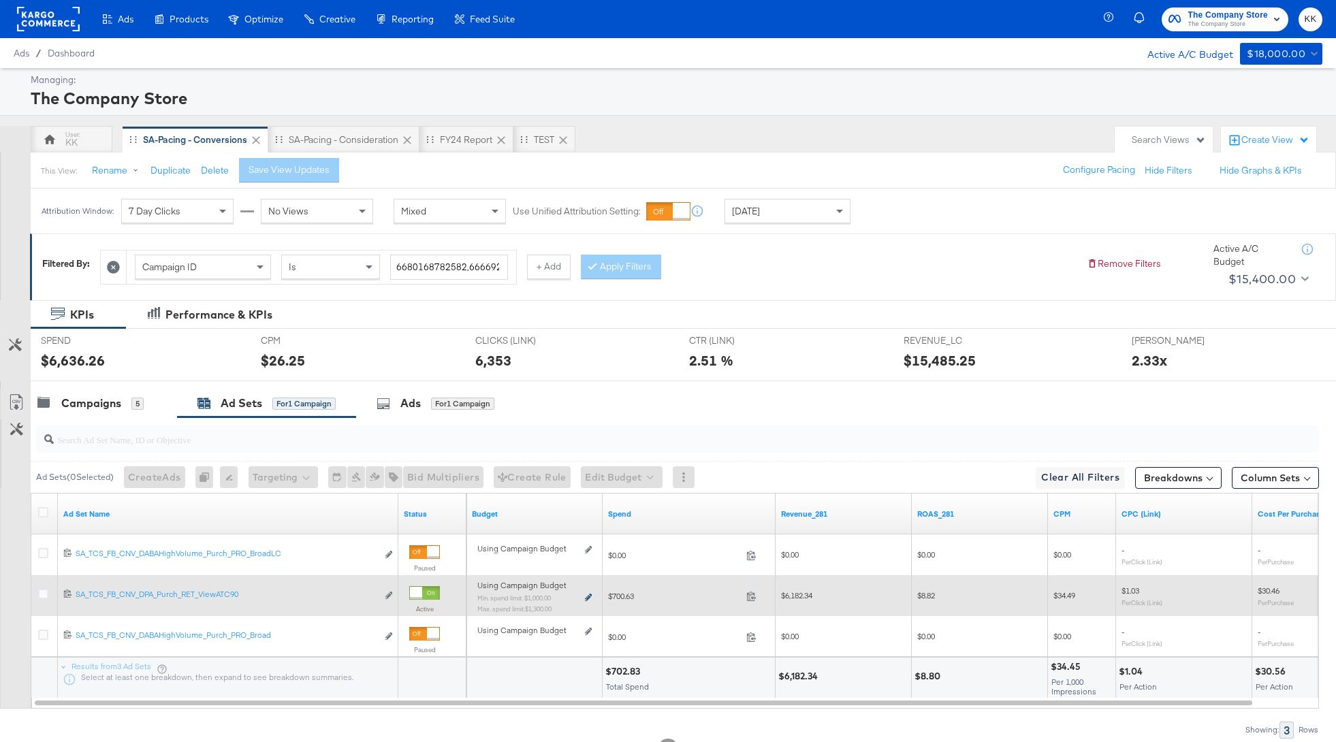
click at [588, 597] on icon at bounding box center [588, 597] width 7 height 7
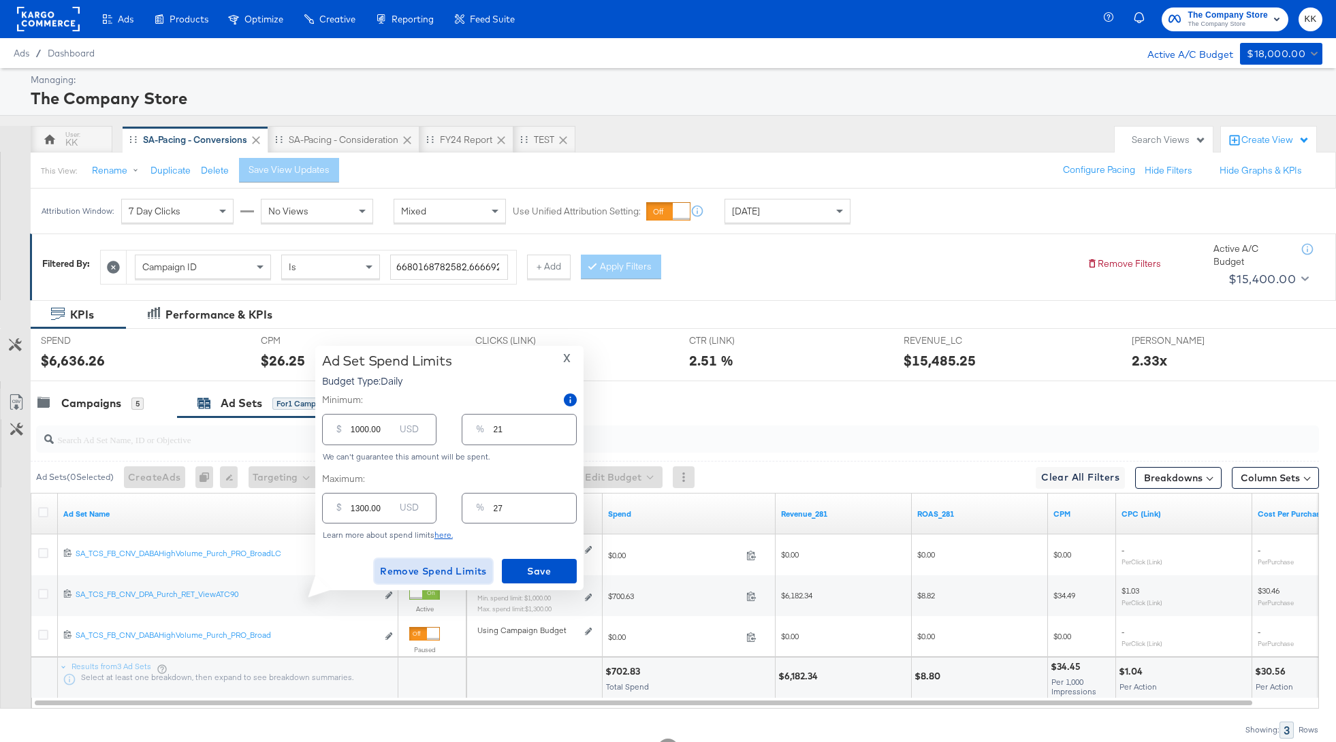
click at [417, 570] on span "Remove Spend Limits" at bounding box center [433, 571] width 107 height 17
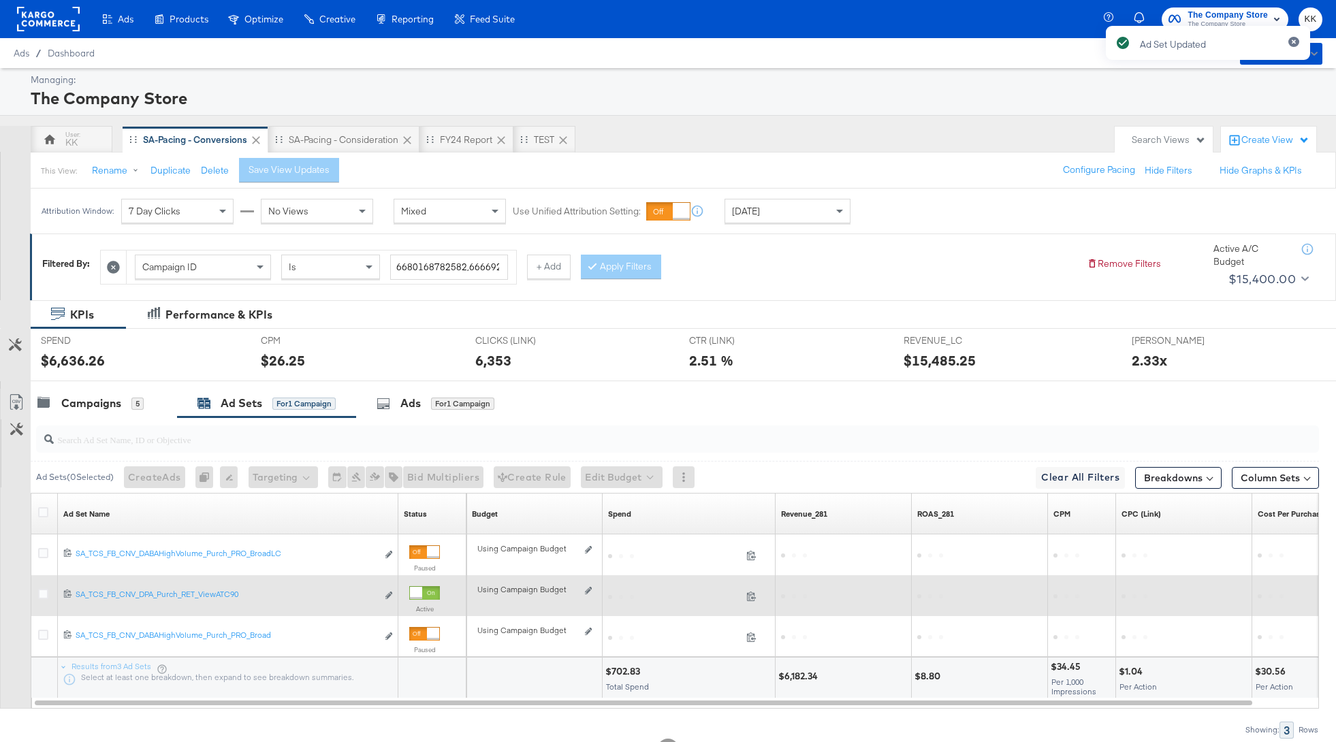
click at [590, 595] on div "Using Campaign Budget Edit spend limits" at bounding box center [534, 595] width 114 height 11
click at [590, 590] on icon at bounding box center [588, 590] width 7 height 7
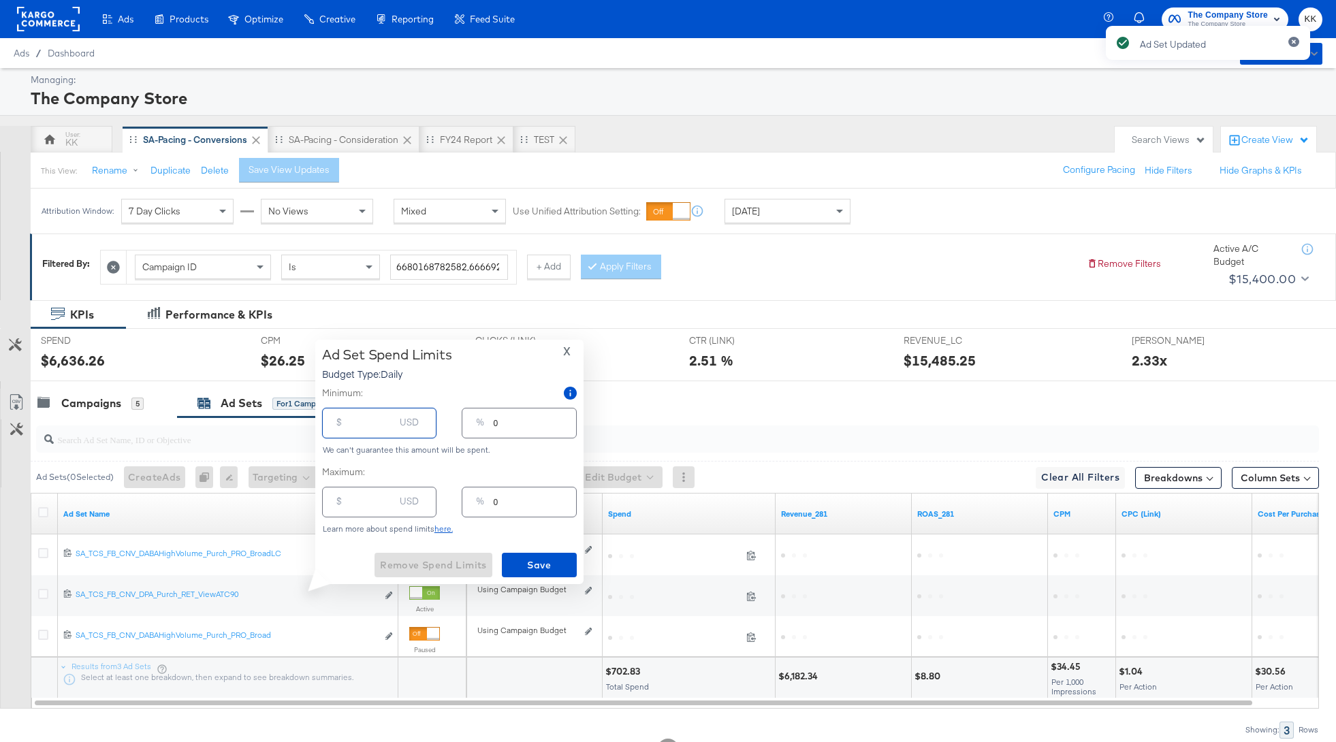
click at [361, 425] on input "number" at bounding box center [373, 417] width 44 height 29
type input "8"
type input "80"
type input "2"
type input "800"
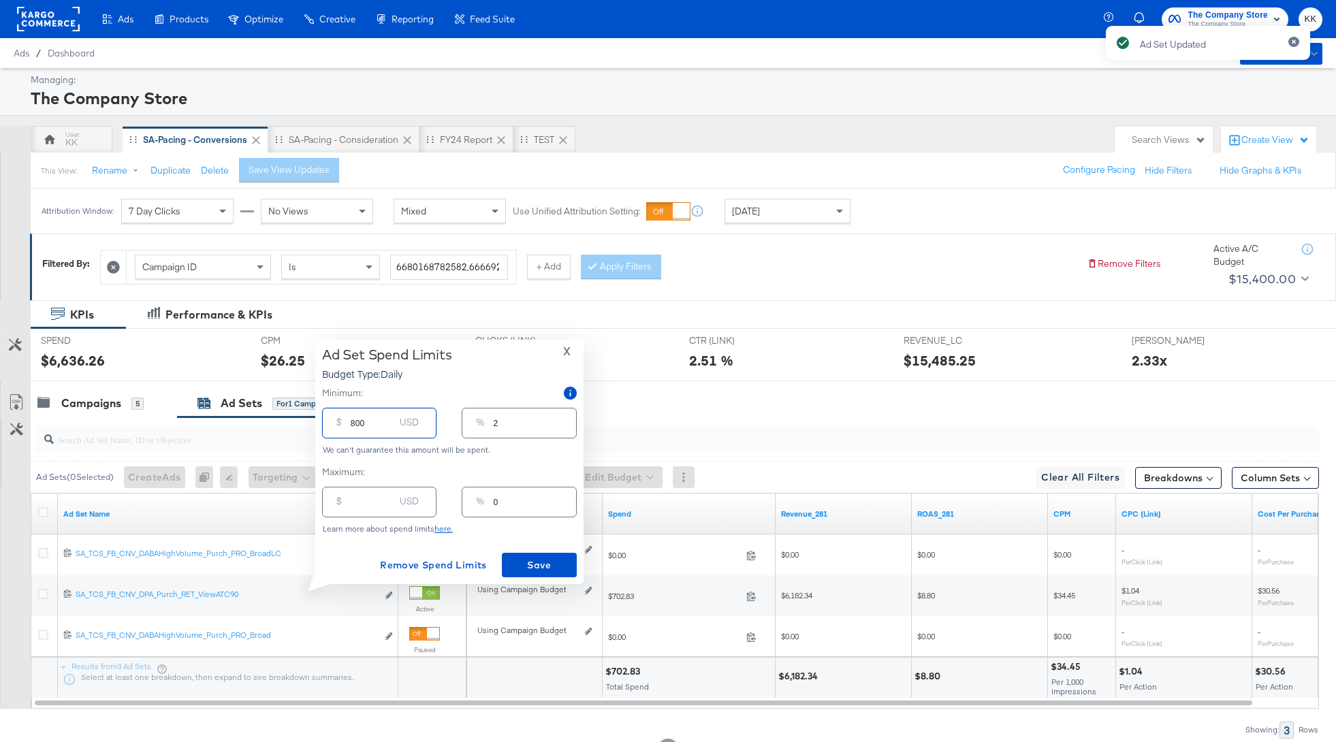
type input "17"
type input "800.00"
click at [565, 567] on span "Save" at bounding box center [539, 565] width 64 height 17
type input "0"
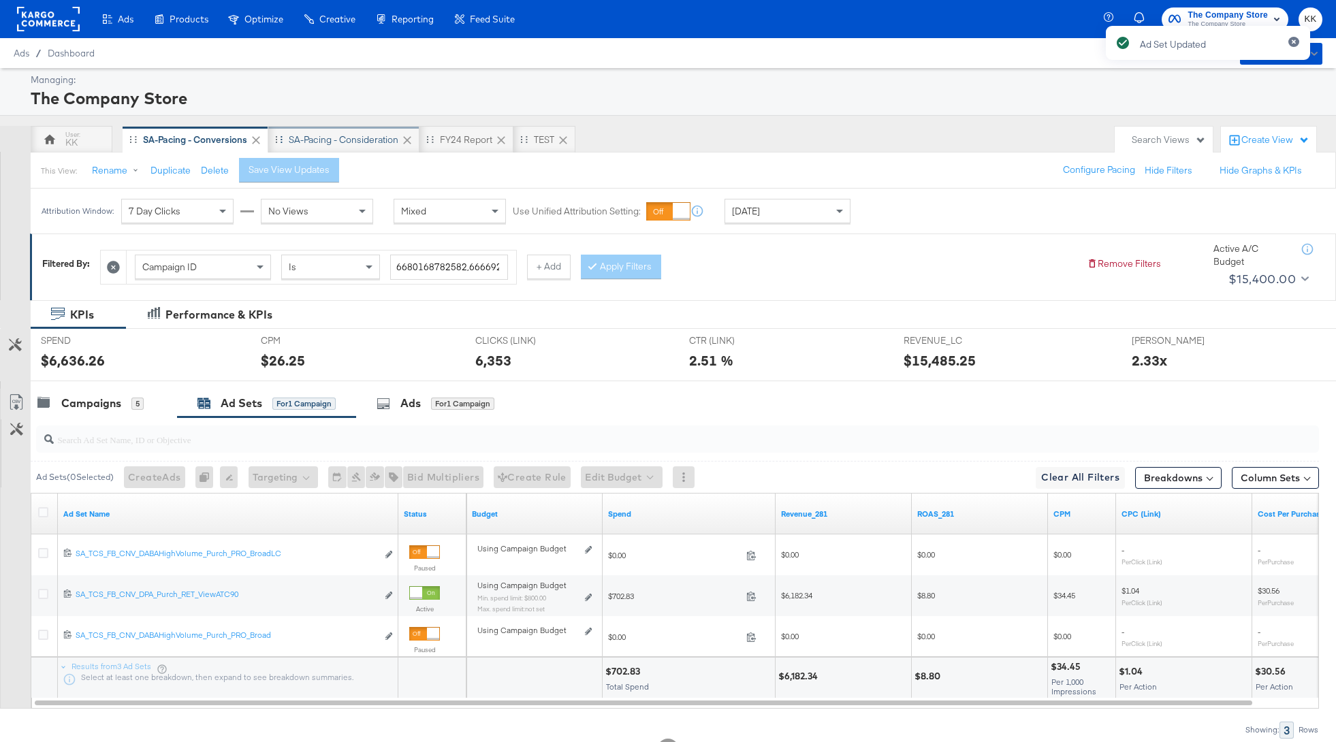
click at [341, 129] on div "SA-Pacing - Consideration" at bounding box center [343, 139] width 151 height 27
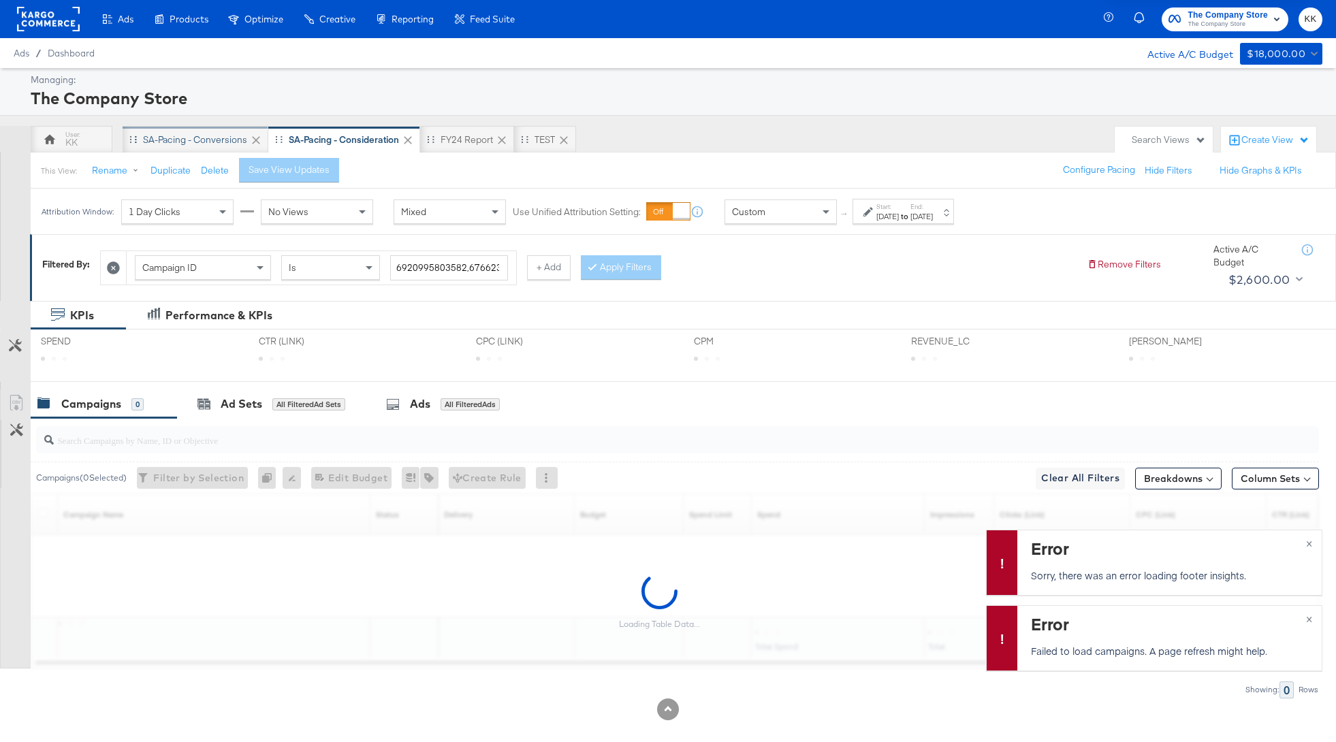
click at [183, 137] on div "SA-Pacing - Conversions" at bounding box center [195, 139] width 104 height 13
click at [1308, 540] on span "×" at bounding box center [1309, 543] width 6 height 16
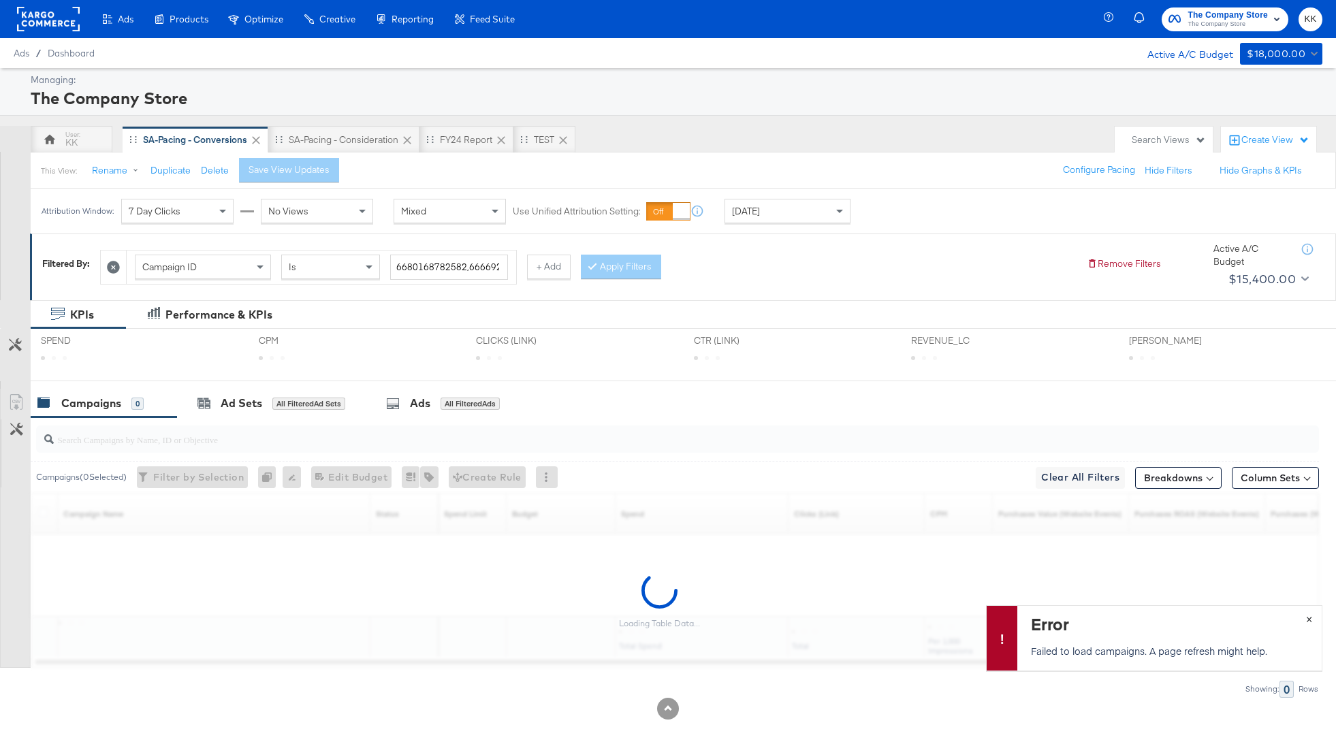
click at [1308, 615] on span "×" at bounding box center [1309, 618] width 6 height 16
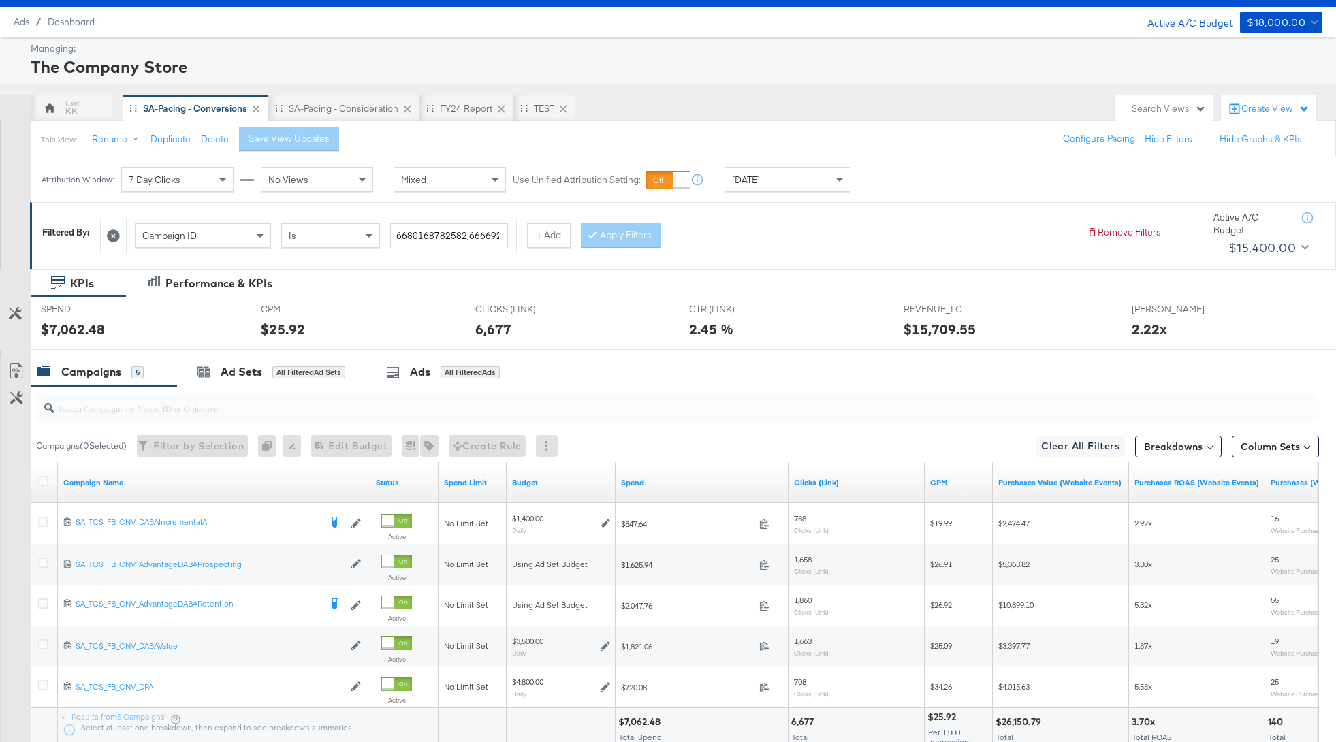
scroll to position [56, 0]
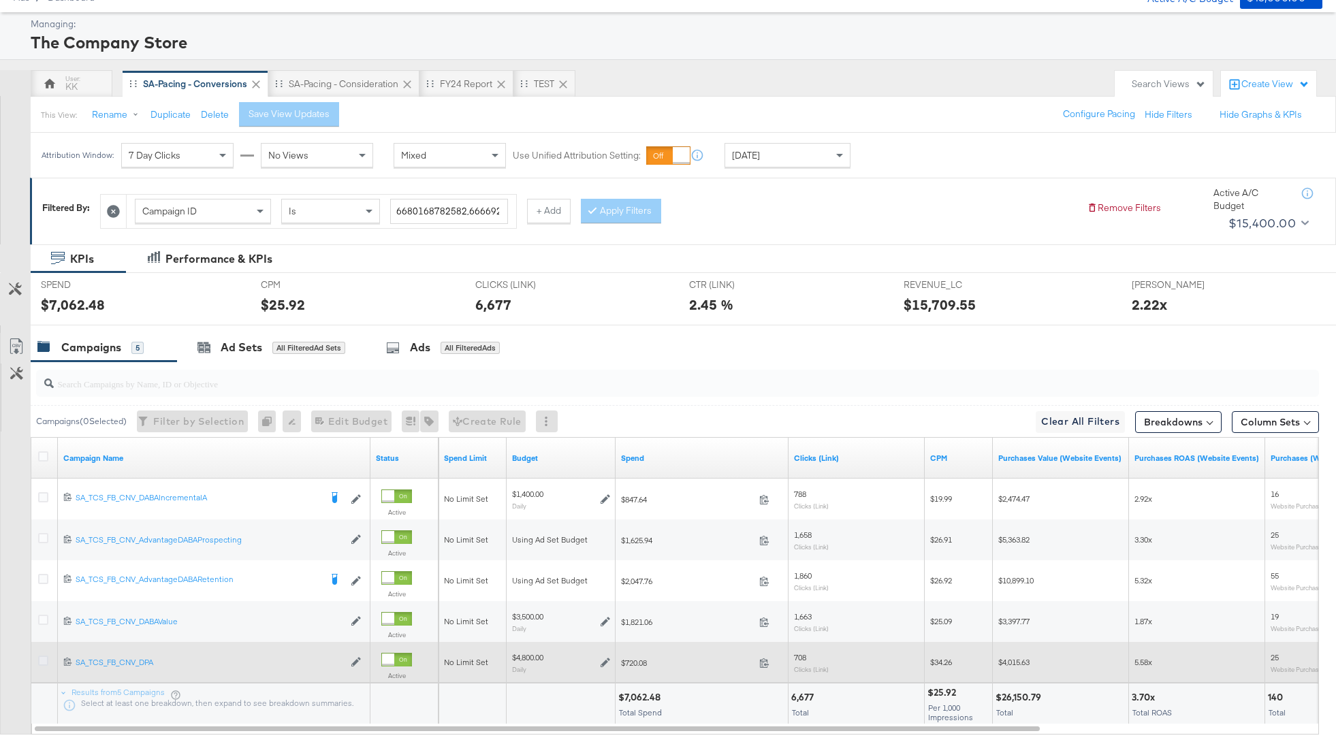
click at [39, 660] on icon at bounding box center [43, 661] width 10 height 10
click at [0, 0] on input "checkbox" at bounding box center [0, 0] width 0 height 0
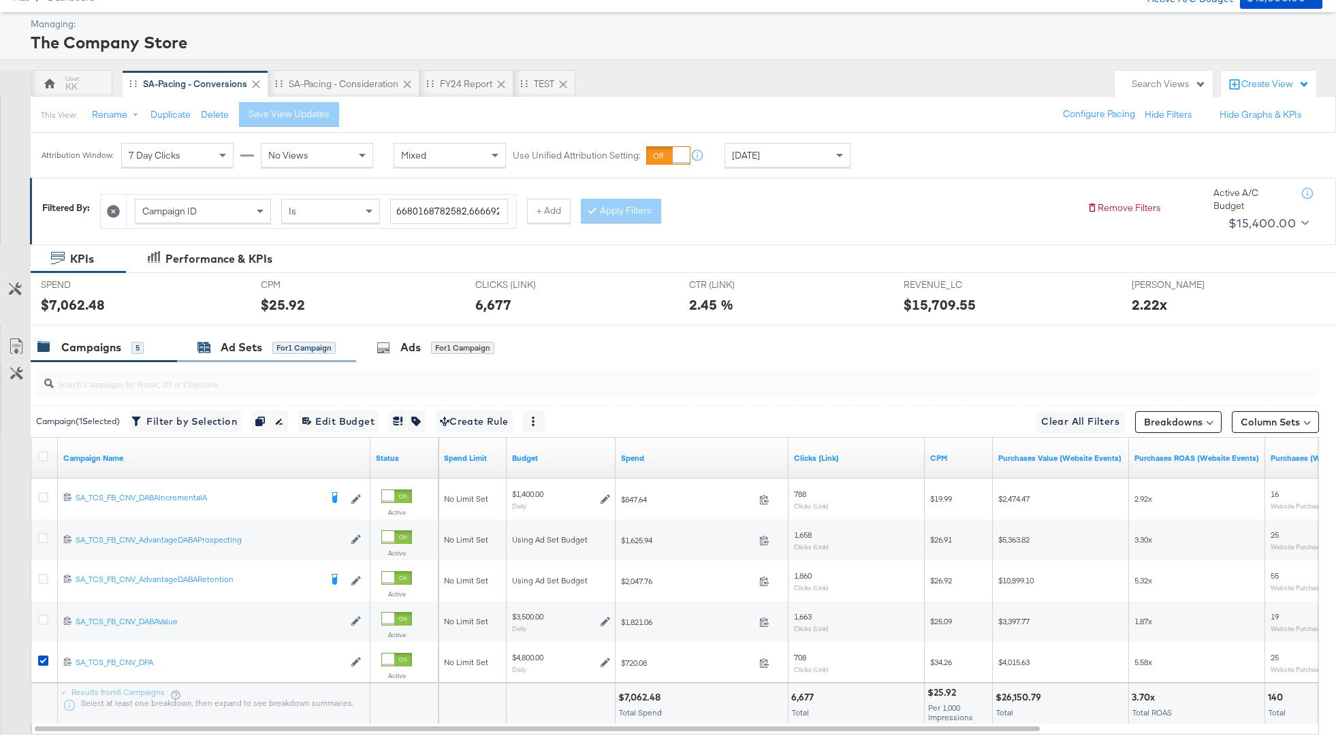
click at [285, 340] on div "Ad Sets for 1 Campaign" at bounding box center [266, 348] width 138 height 16
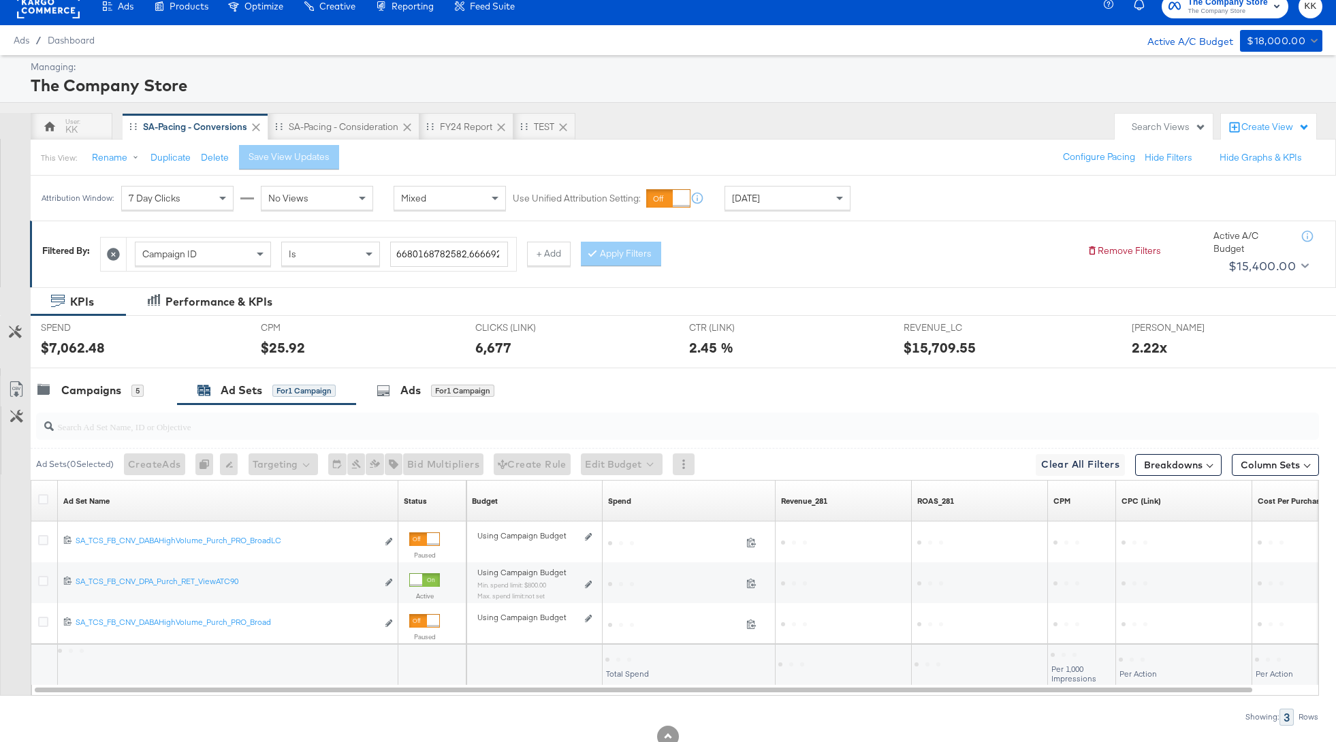
scroll to position [54, 0]
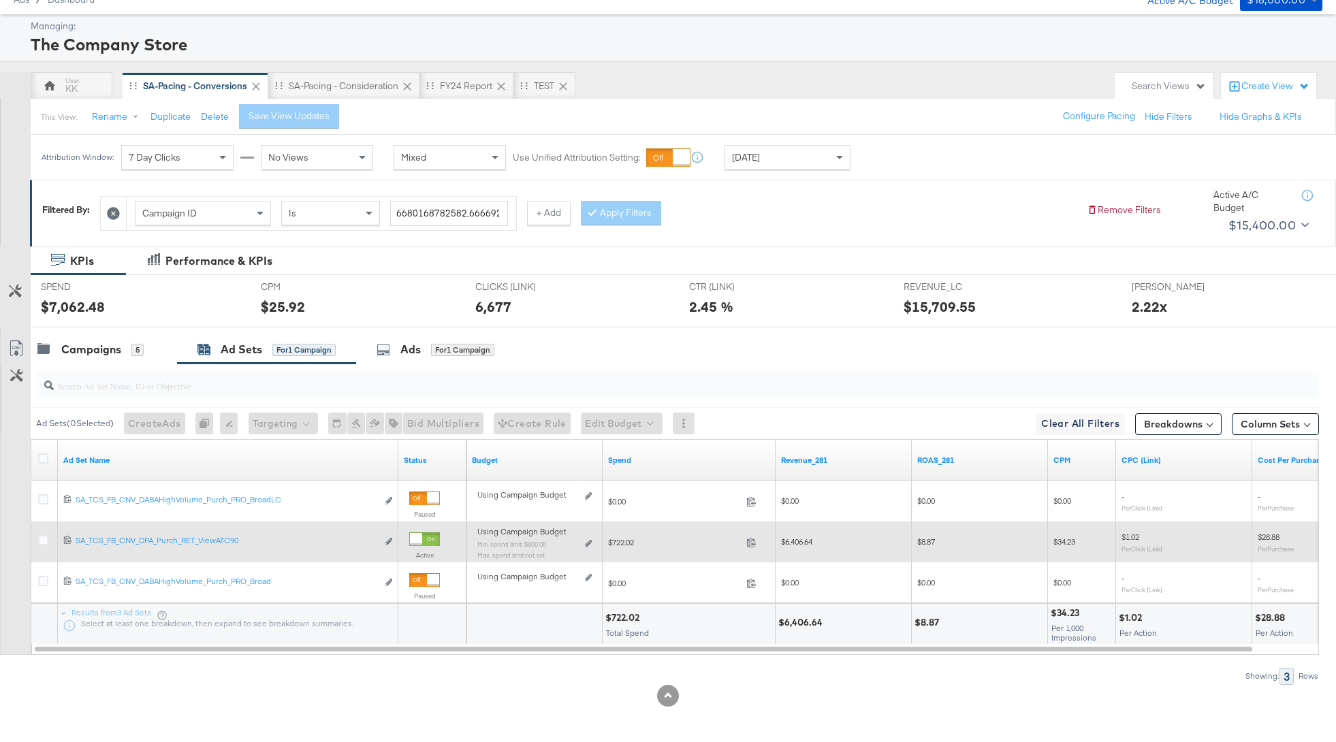
click at [583, 545] on div "Using Campaign Budget Min. spend limit: $800.00 Max. spend limit : not set Edit…" at bounding box center [534, 549] width 114 height 32
click at [587, 543] on icon at bounding box center [588, 543] width 7 height 7
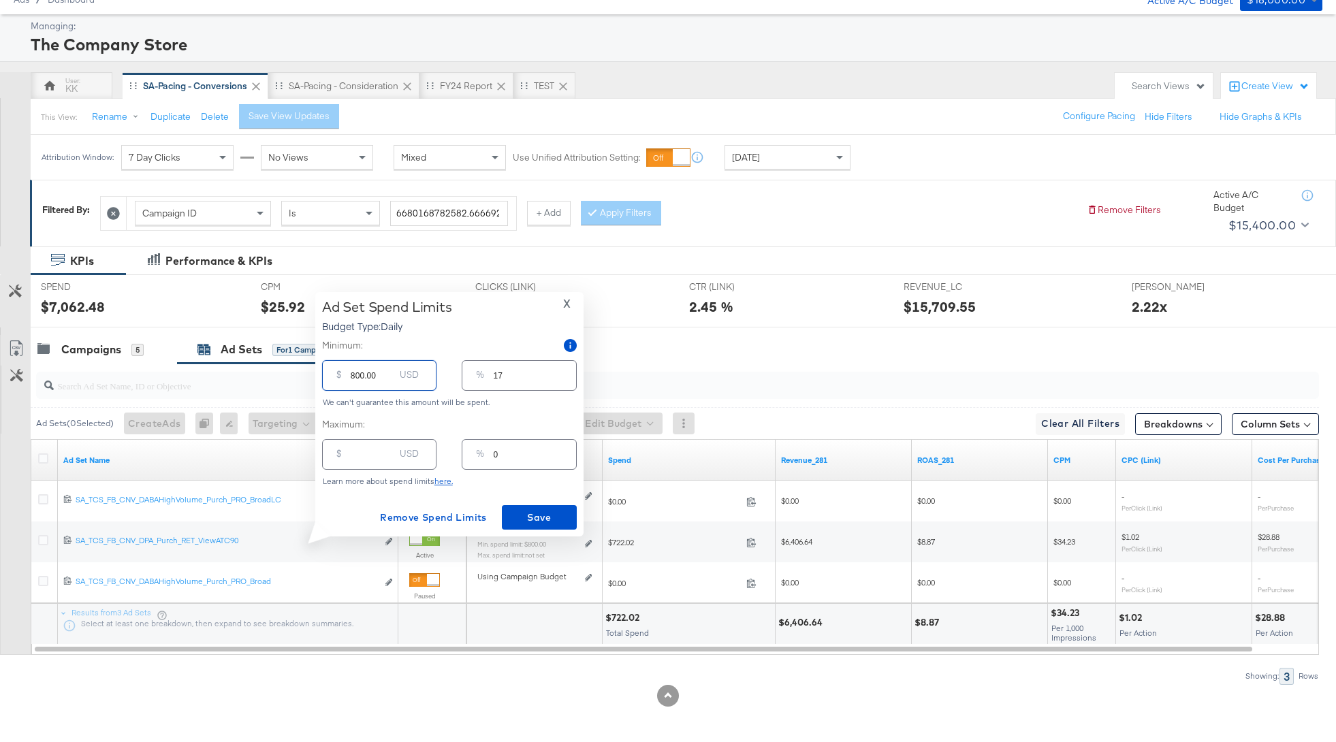
drag, startPoint x: 355, startPoint y: 378, endPoint x: 338, endPoint y: 378, distance: 17.0
click at [338, 378] on div "$ 800.00 USD" at bounding box center [379, 375] width 114 height 31
type input "100.00"
type input "2"
type input "1200.00"
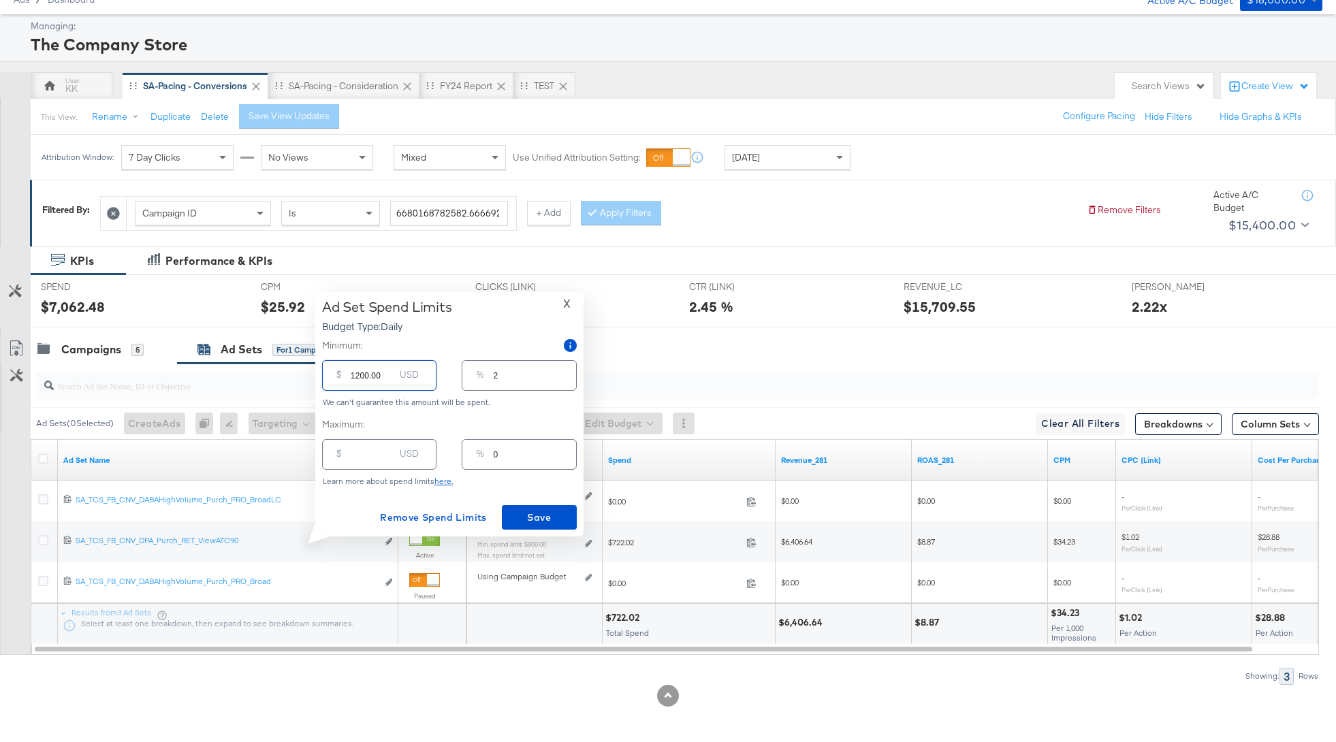
type input "25"
type input "1200.00"
click at [525, 520] on span "Save" at bounding box center [539, 517] width 64 height 17
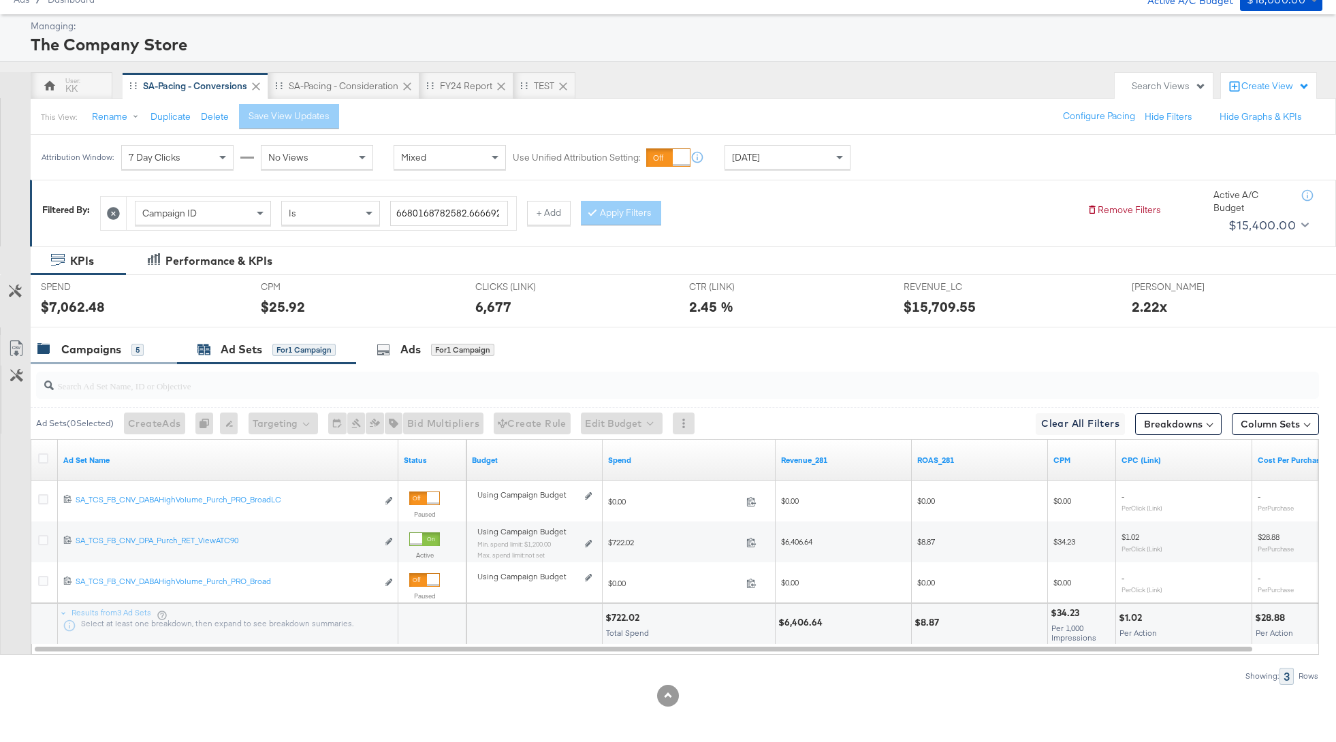
click at [86, 339] on div "Campaigns 5" at bounding box center [104, 349] width 146 height 29
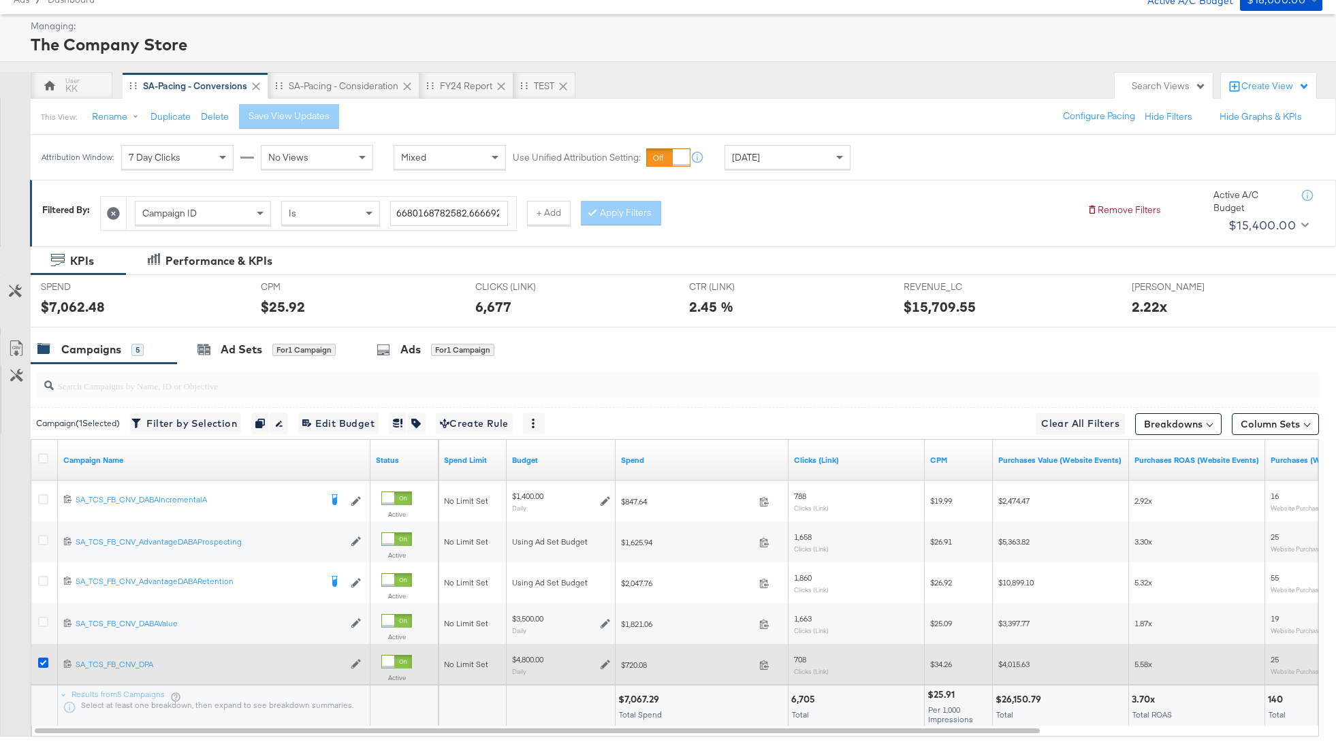
click at [44, 661] on icon at bounding box center [43, 663] width 10 height 10
click at [0, 0] on input "checkbox" at bounding box center [0, 0] width 0 height 0
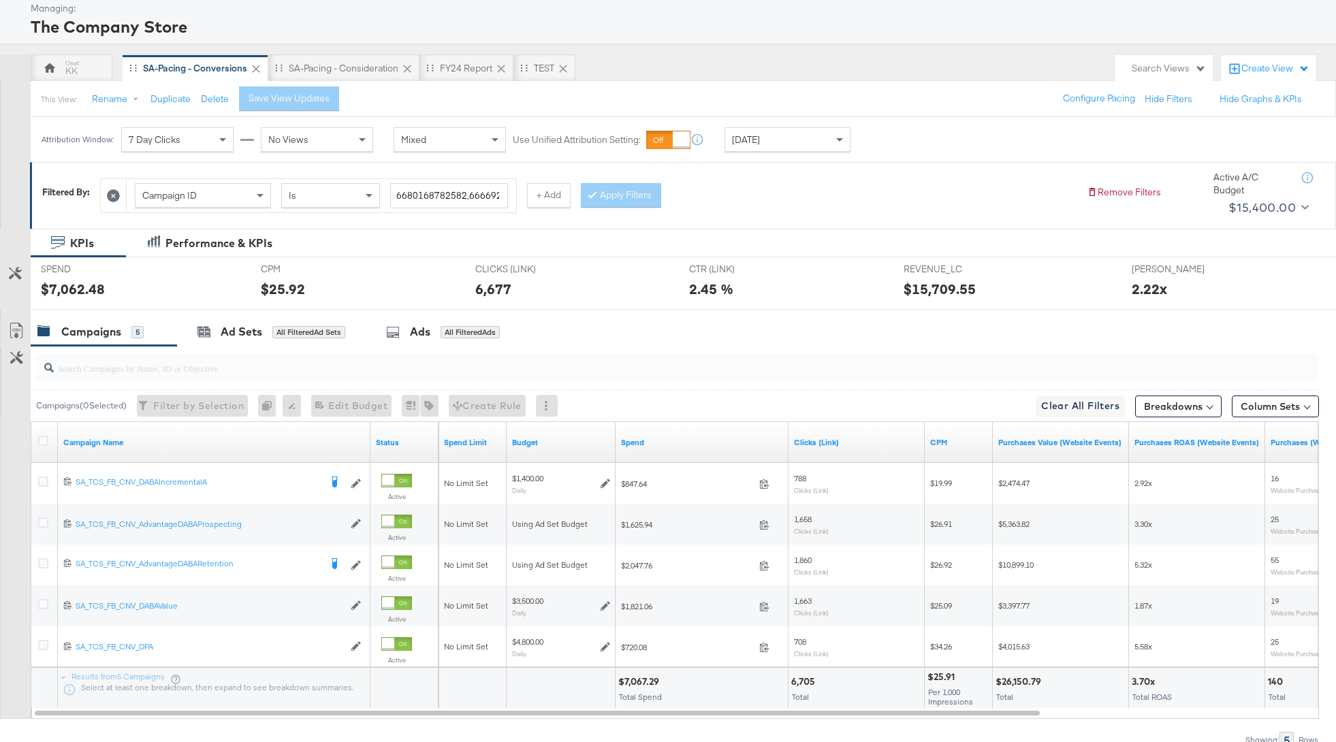
scroll to position [76, 0]
